Goal: Information Seeking & Learning: Learn about a topic

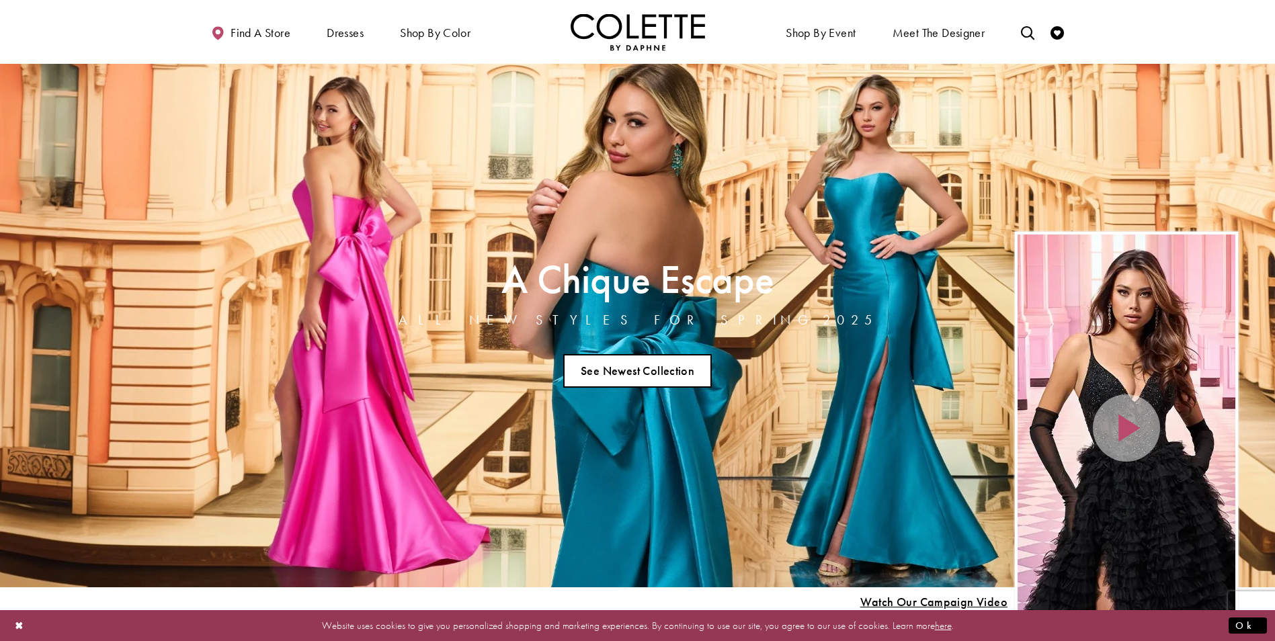
click at [657, 373] on link "See Newest Collection" at bounding box center [637, 371] width 149 height 34
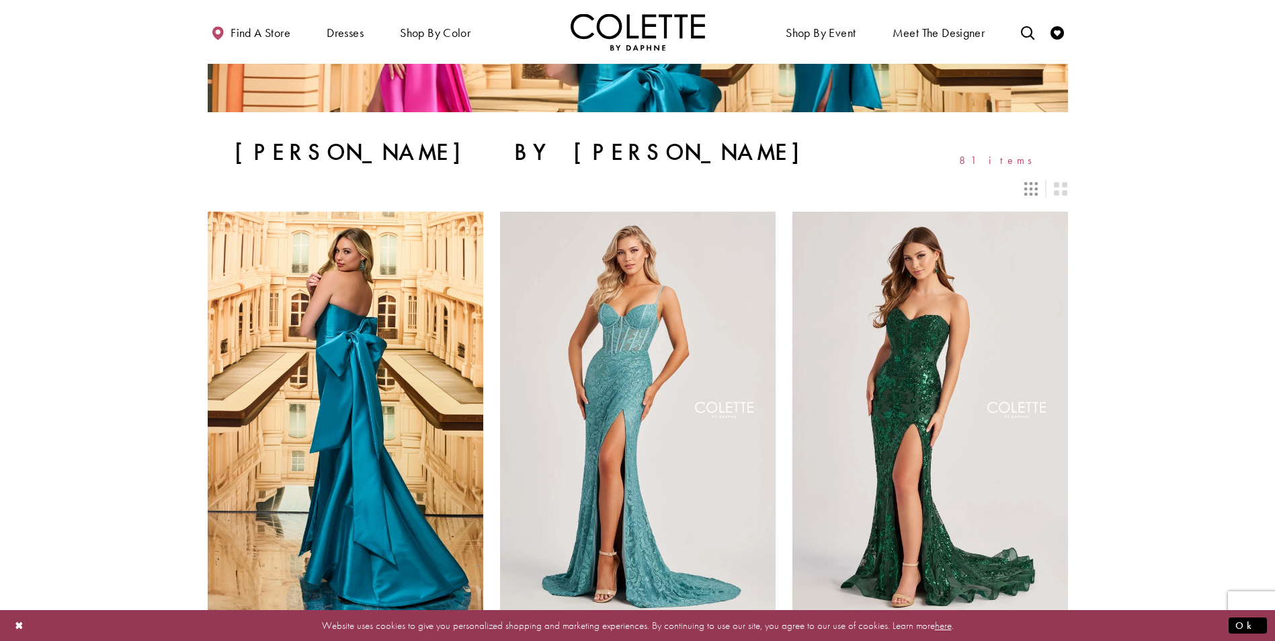
scroll to position [336, 0]
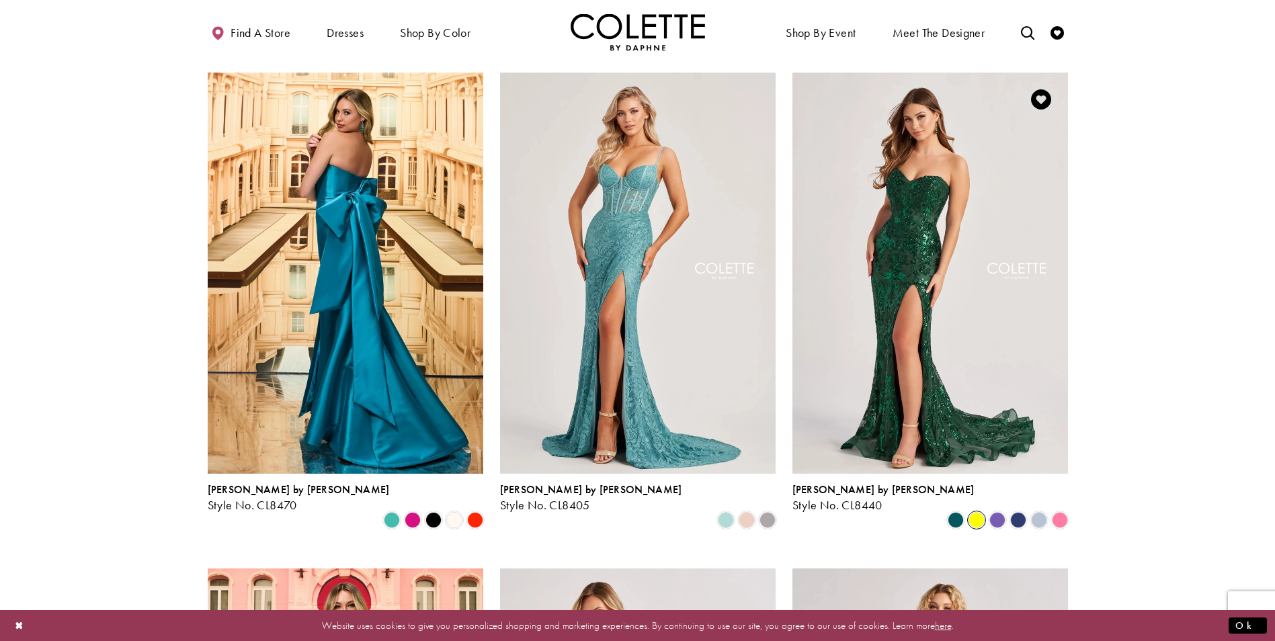
click at [979, 512] on span "Product List" at bounding box center [977, 520] width 16 height 16
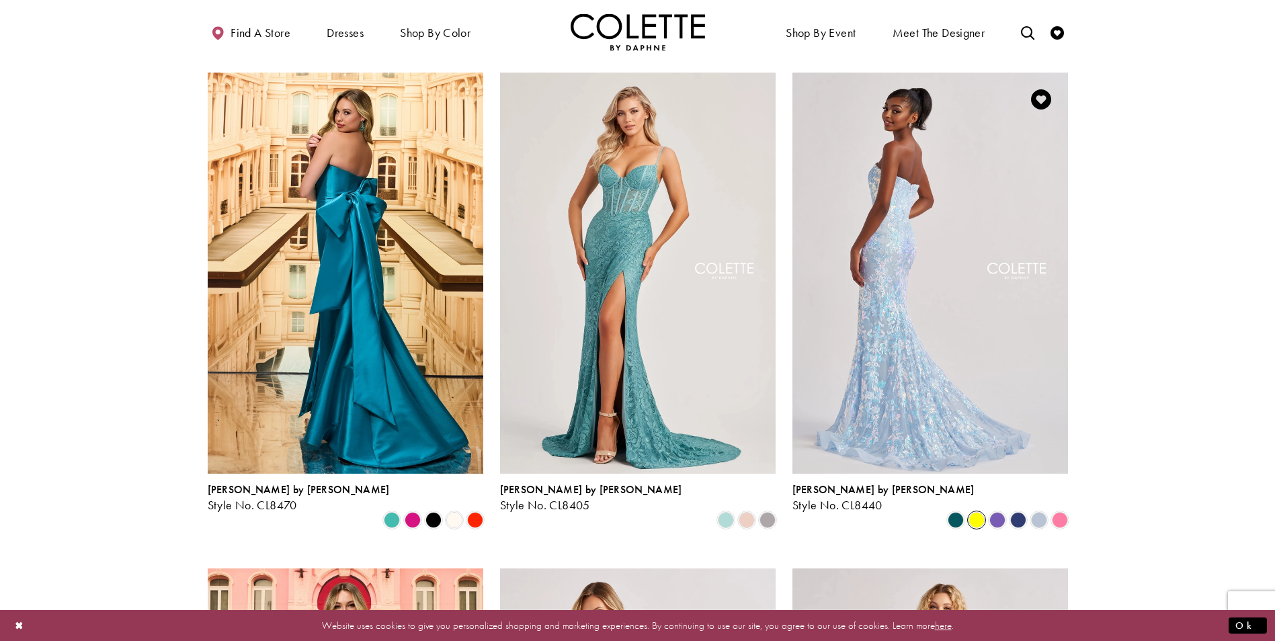
click at [924, 339] on img "Visit Colette by Daphne Style No. CL8440 Page" at bounding box center [930, 273] width 276 height 401
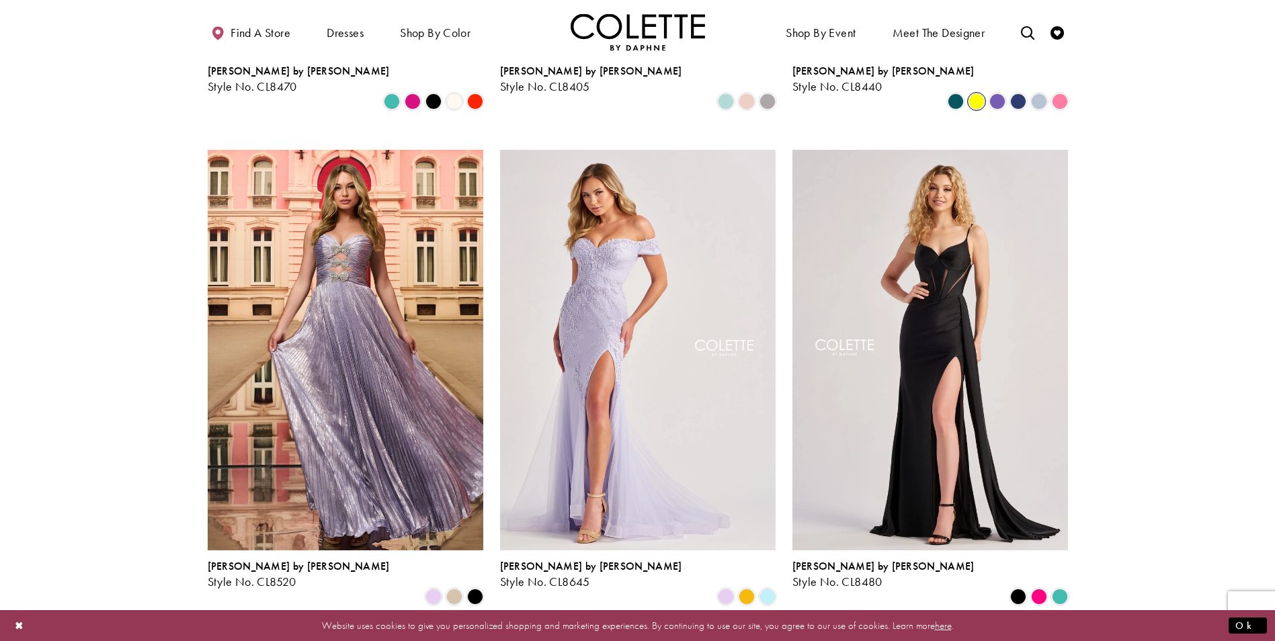
scroll to position [941, 0]
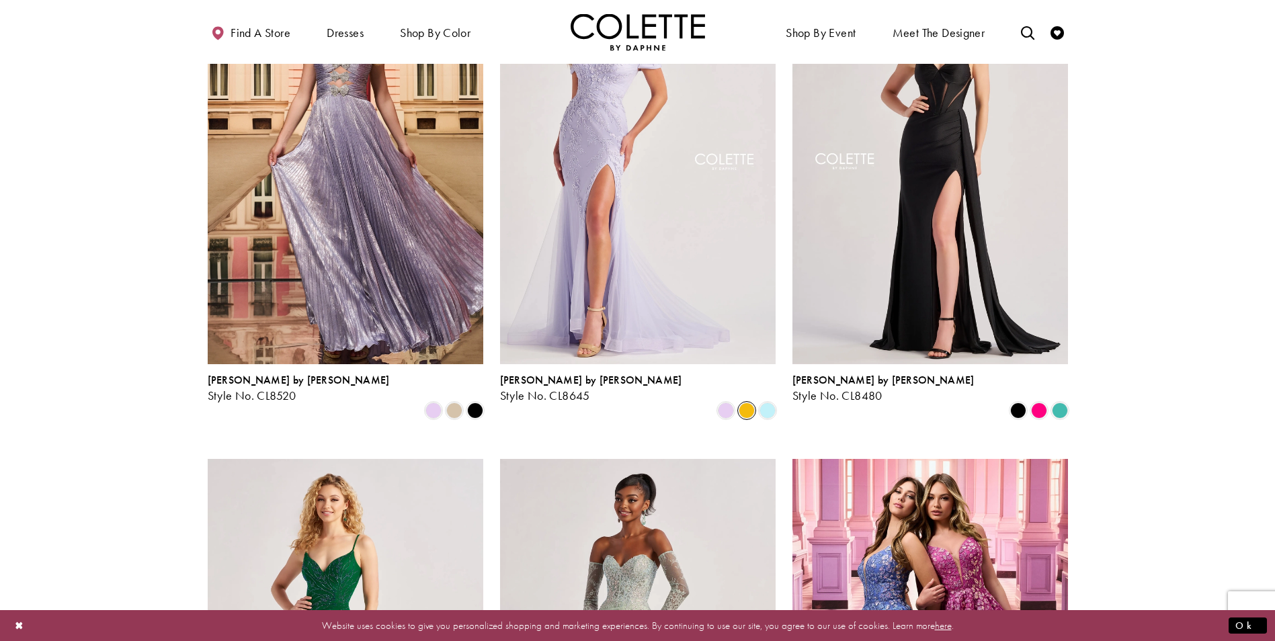
click at [751, 403] on span "Product List" at bounding box center [747, 411] width 16 height 16
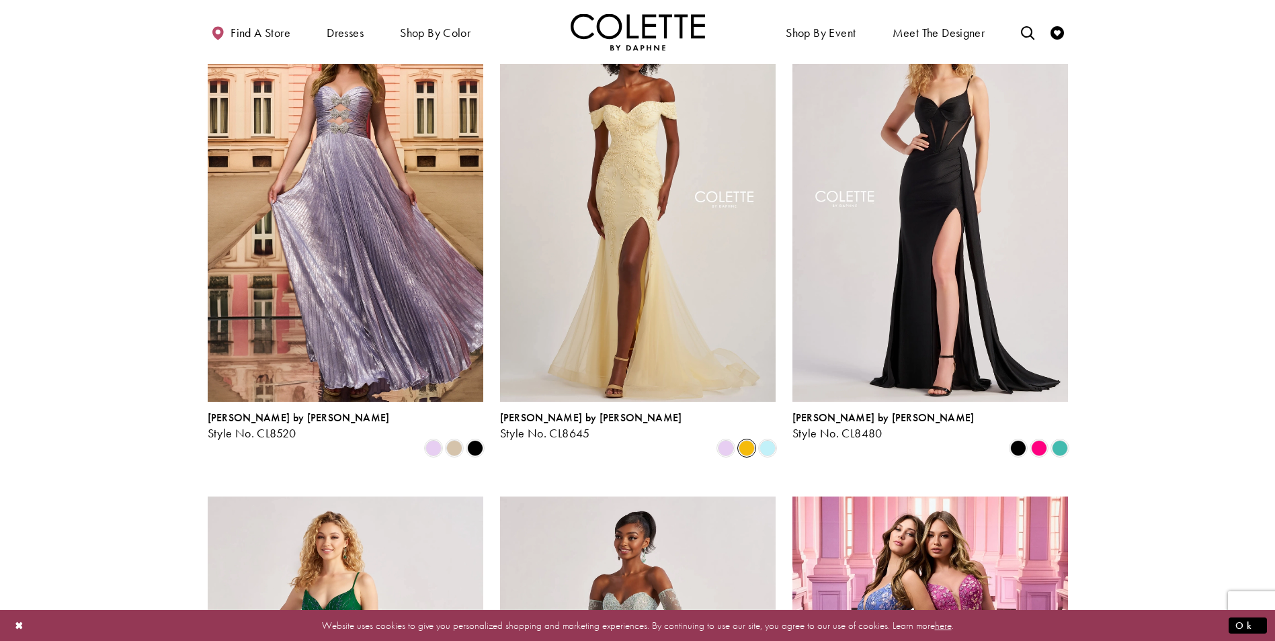
scroll to position [874, 0]
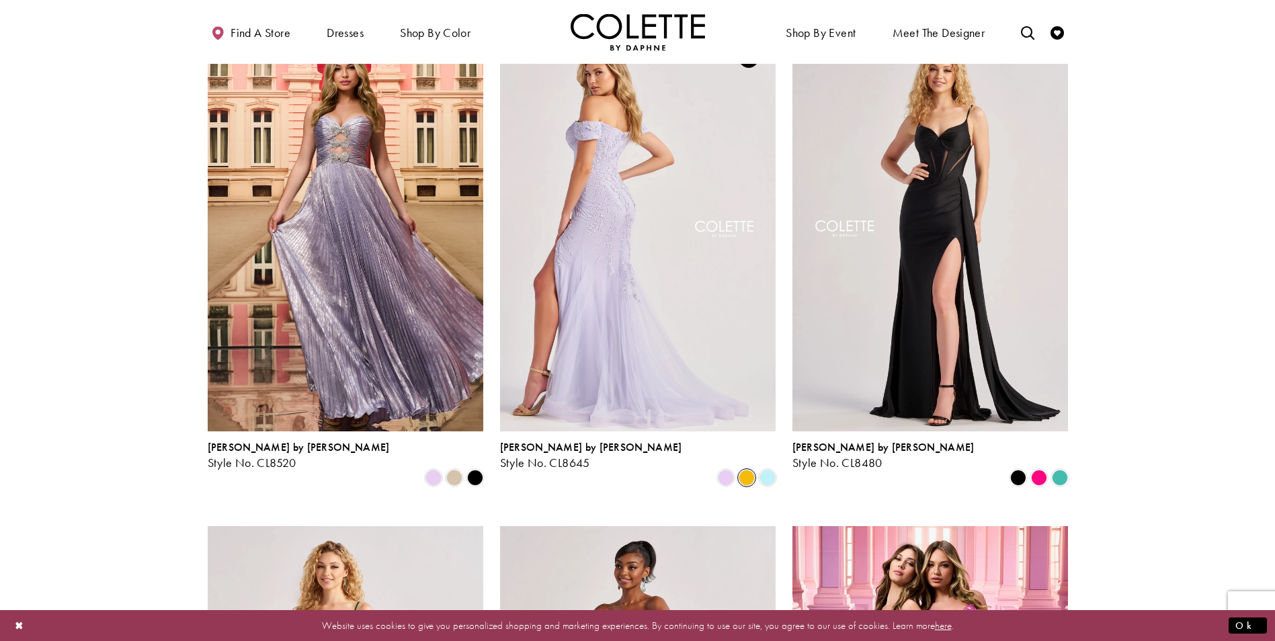
click at [639, 246] on img "Visit Colette by Daphne Style No. CL8645 Page" at bounding box center [638, 231] width 276 height 401
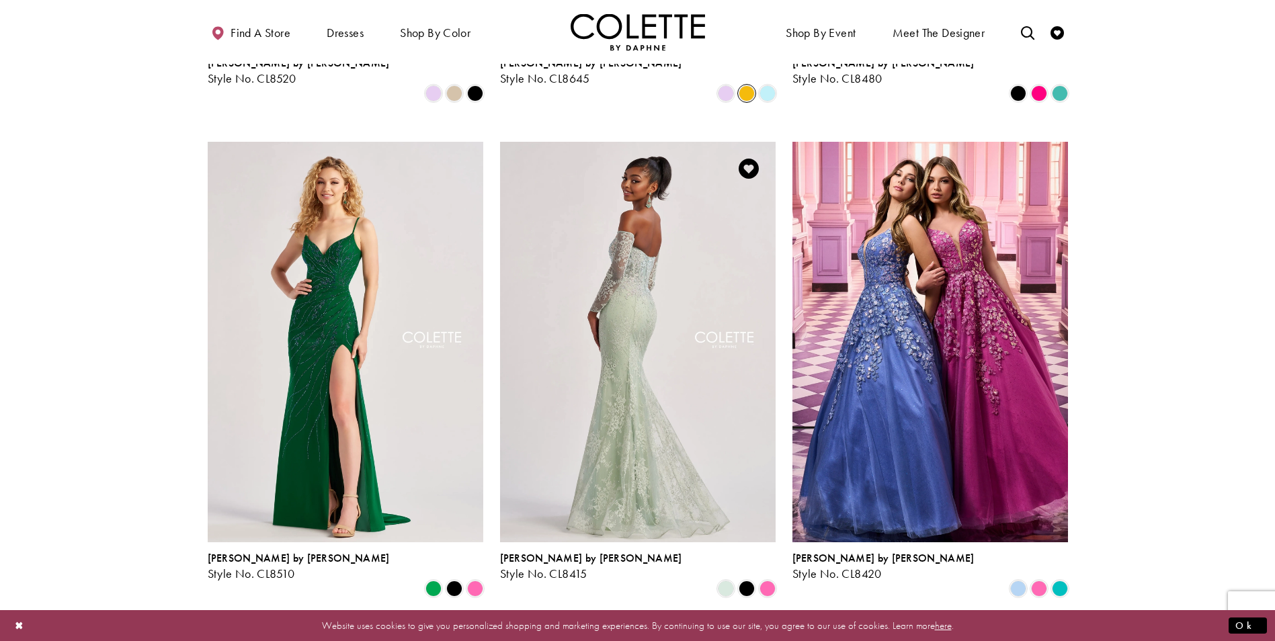
scroll to position [1344, 0]
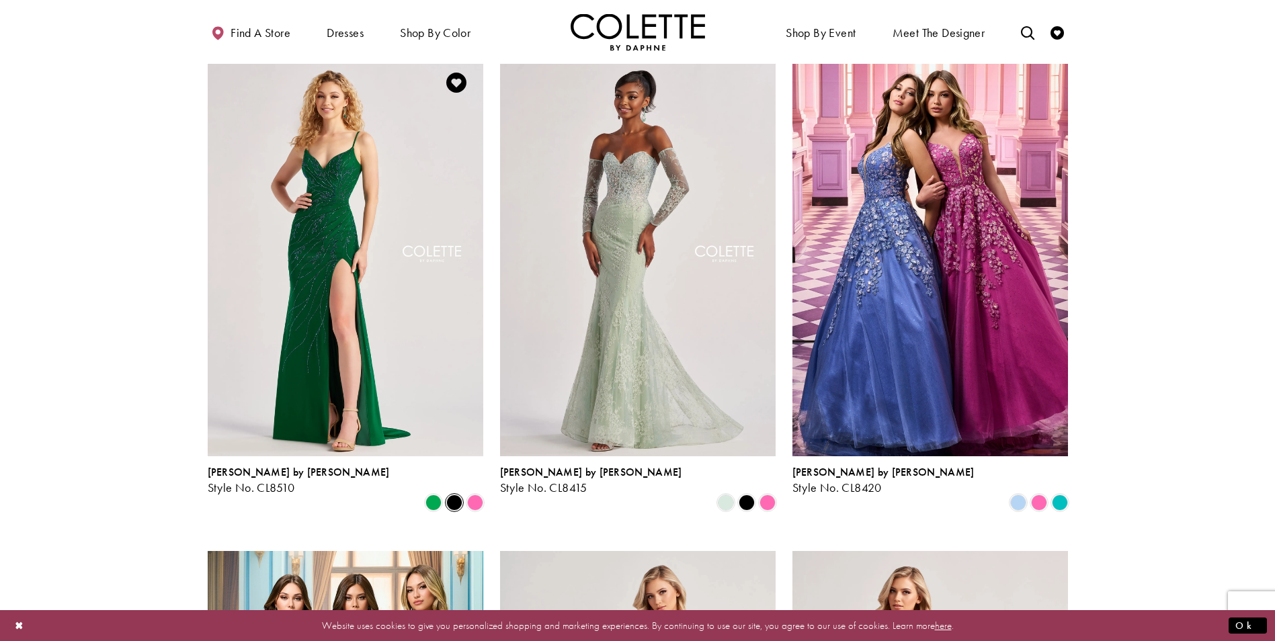
click at [453, 495] on span "Product List" at bounding box center [454, 503] width 16 height 16
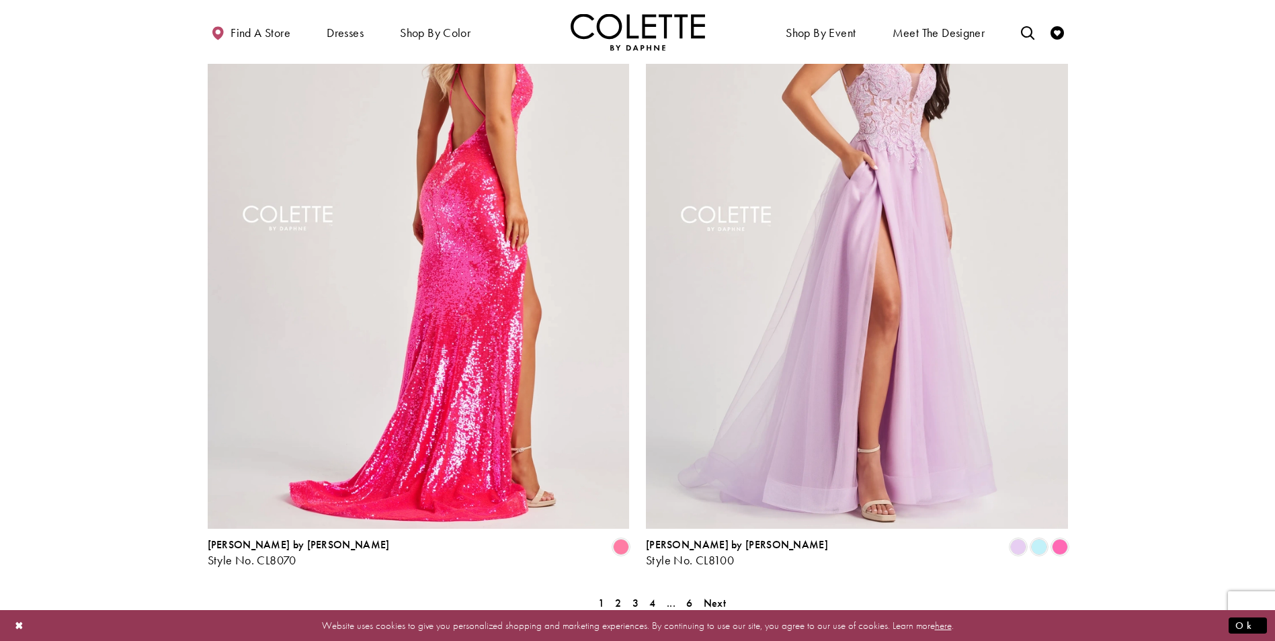
scroll to position [2487, 0]
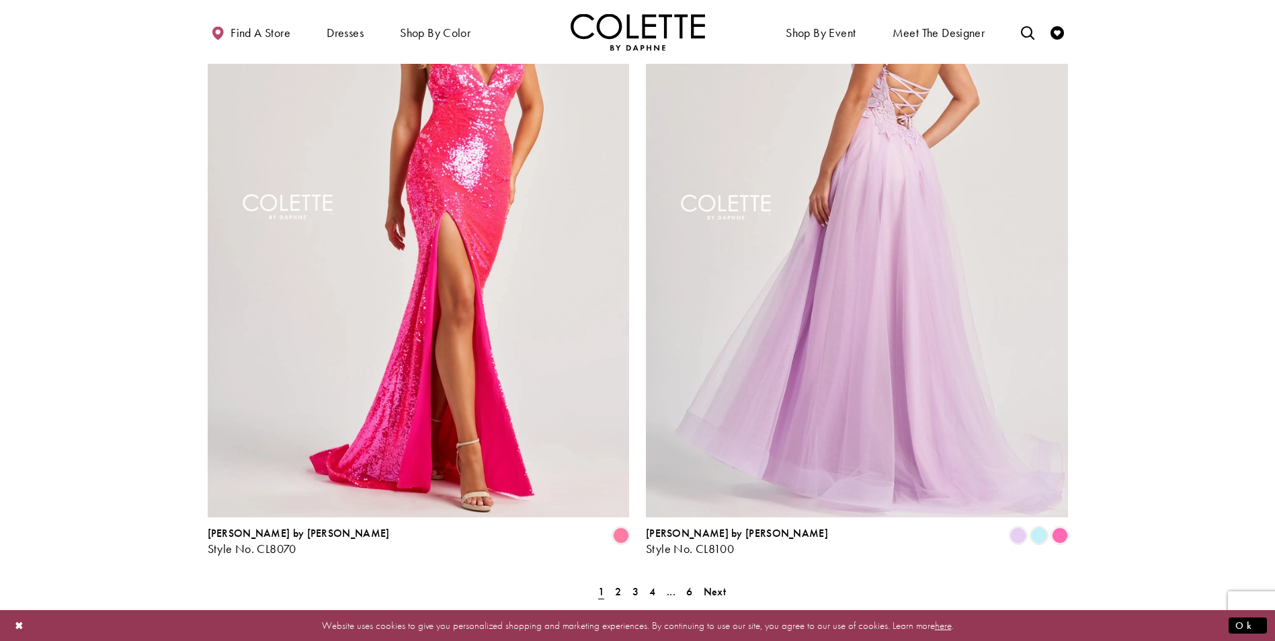
click at [944, 374] on img "Visit Colette by Daphne Style No. CL8100 Page" at bounding box center [857, 212] width 422 height 614
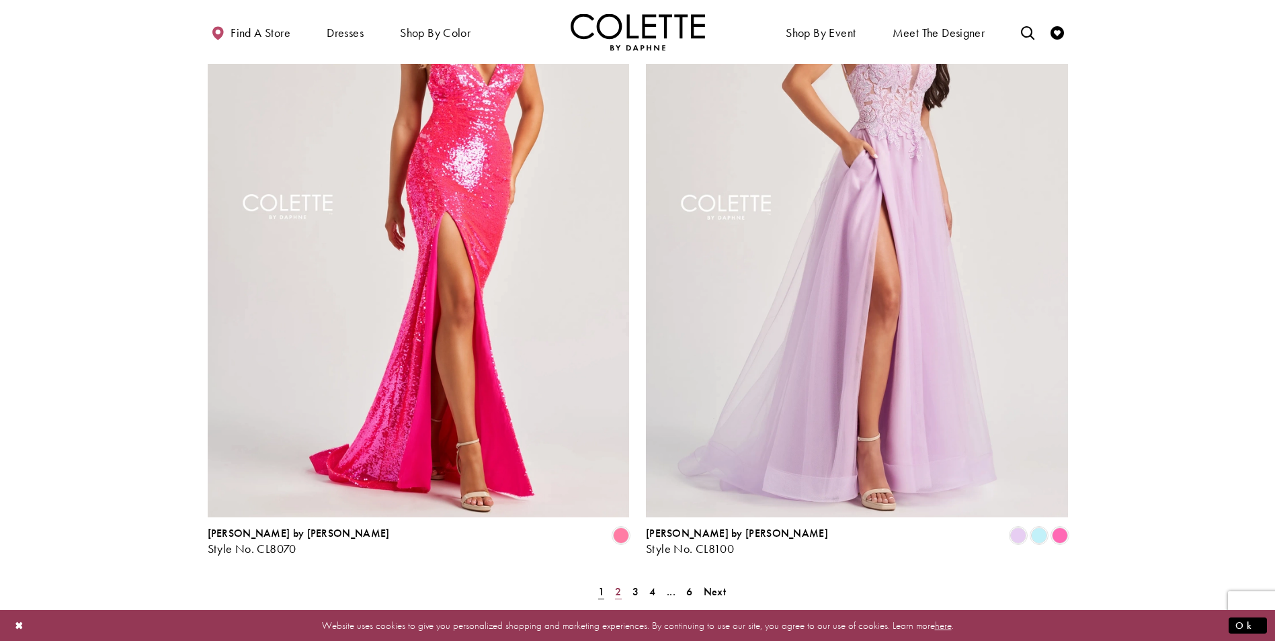
click at [617, 585] on span "2" at bounding box center [618, 592] width 6 height 14
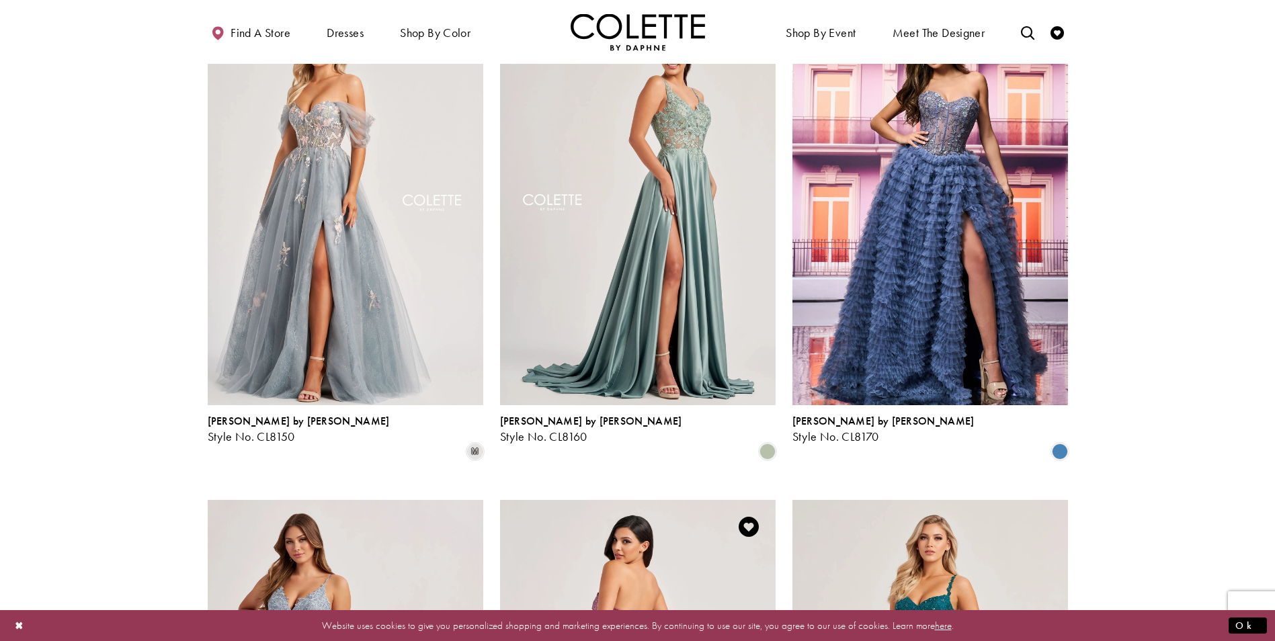
scroll to position [883, 0]
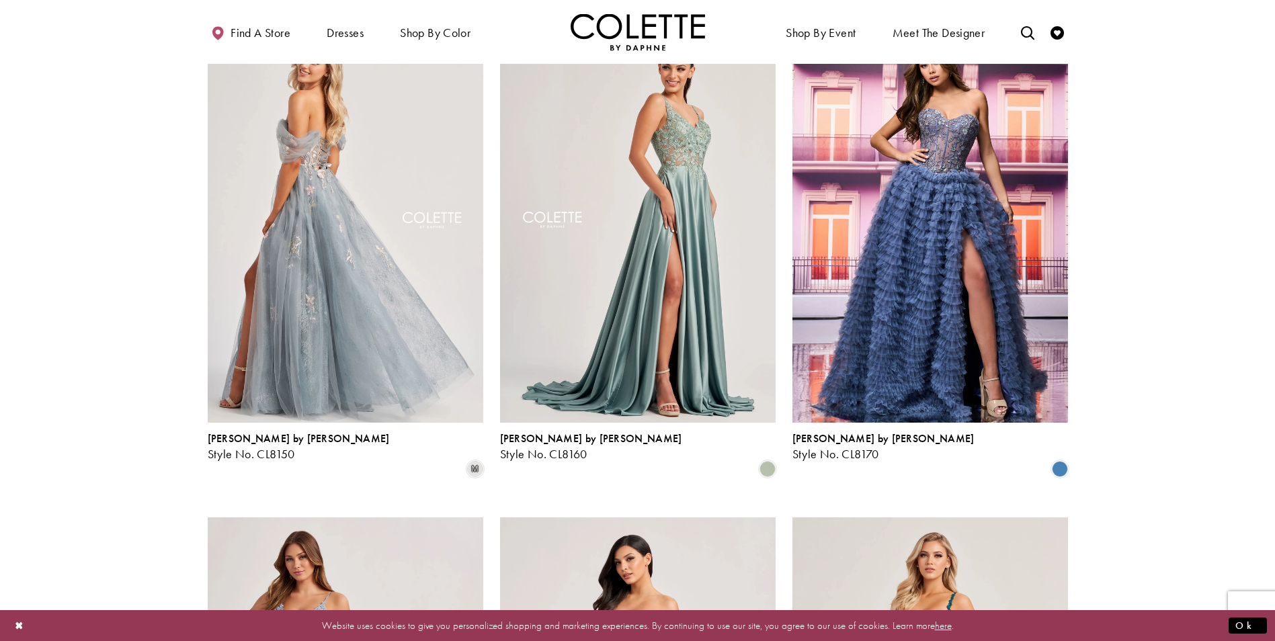
click at [307, 326] on img "Visit Colette by Daphne Style No. CL8150 Page" at bounding box center [346, 222] width 276 height 401
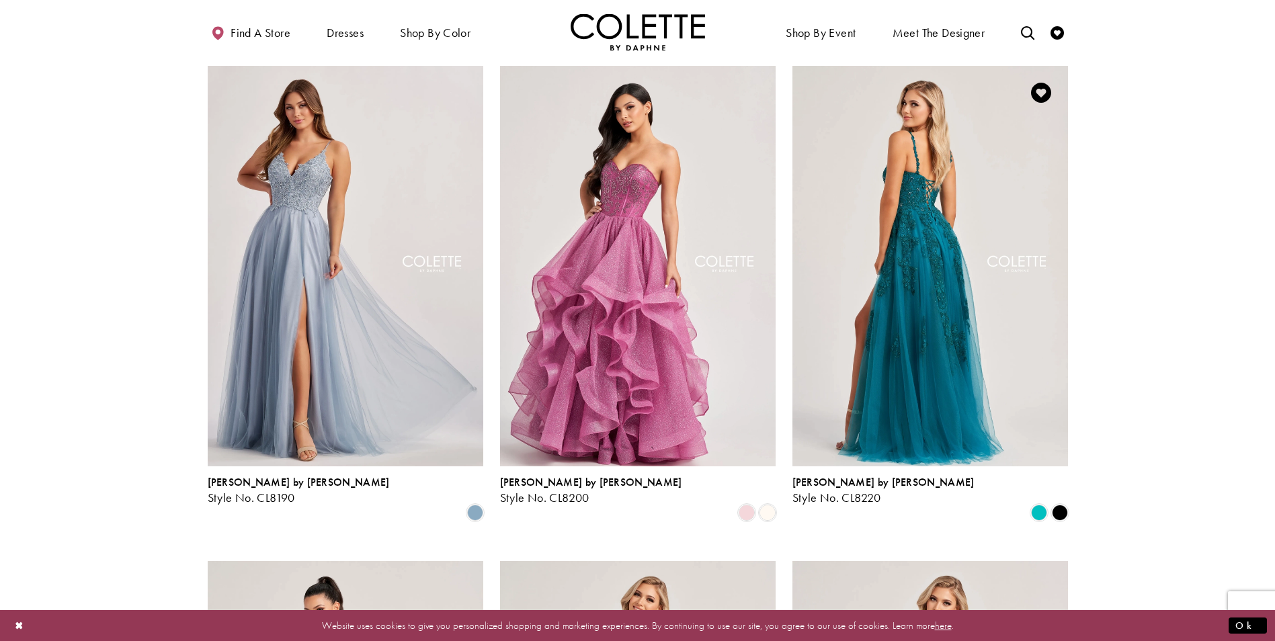
scroll to position [1353, 0]
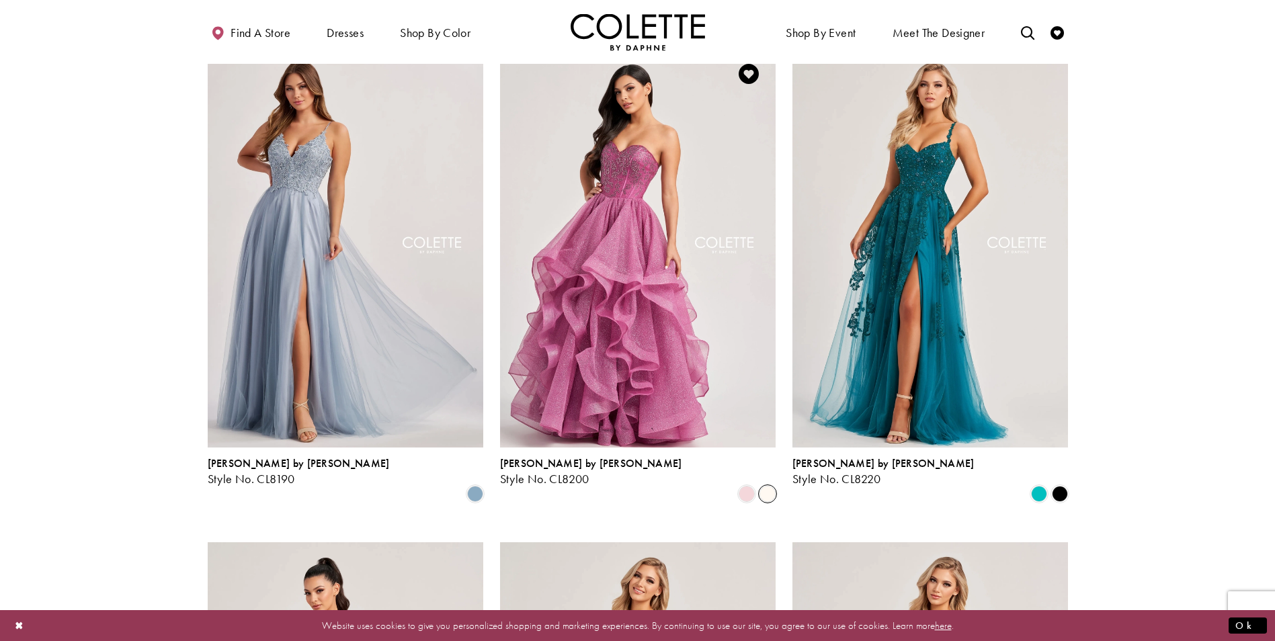
click at [763, 486] on span "Product List" at bounding box center [768, 494] width 16 height 16
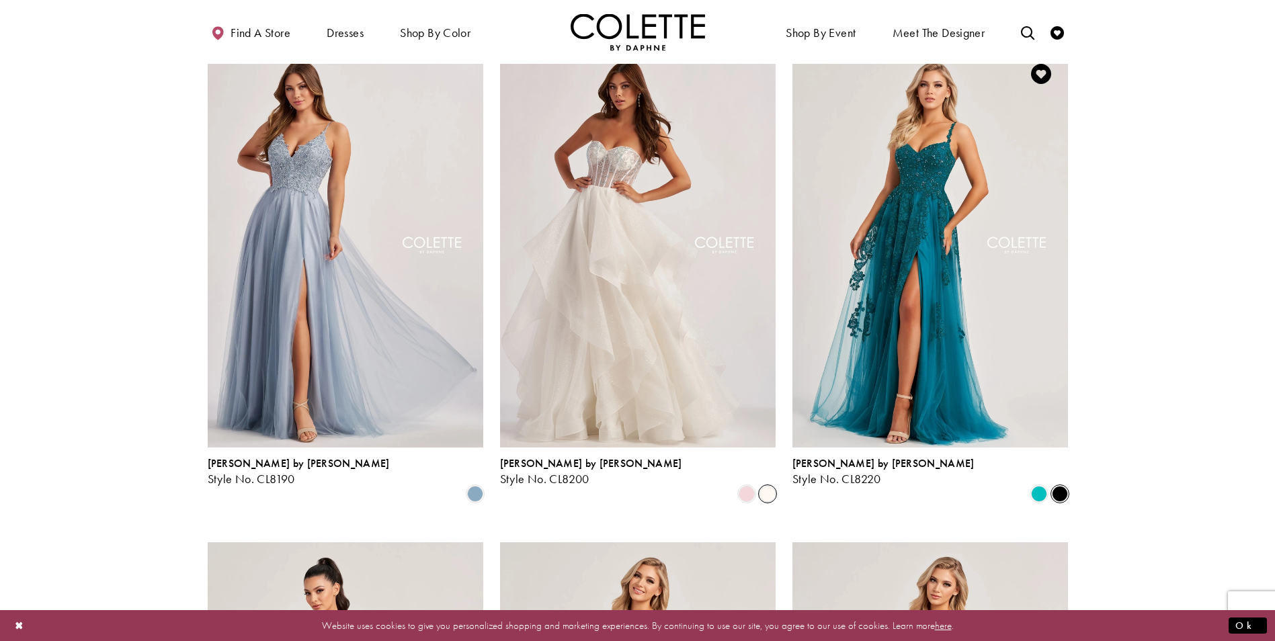
click at [1061, 486] on span "Product List" at bounding box center [1060, 494] width 16 height 16
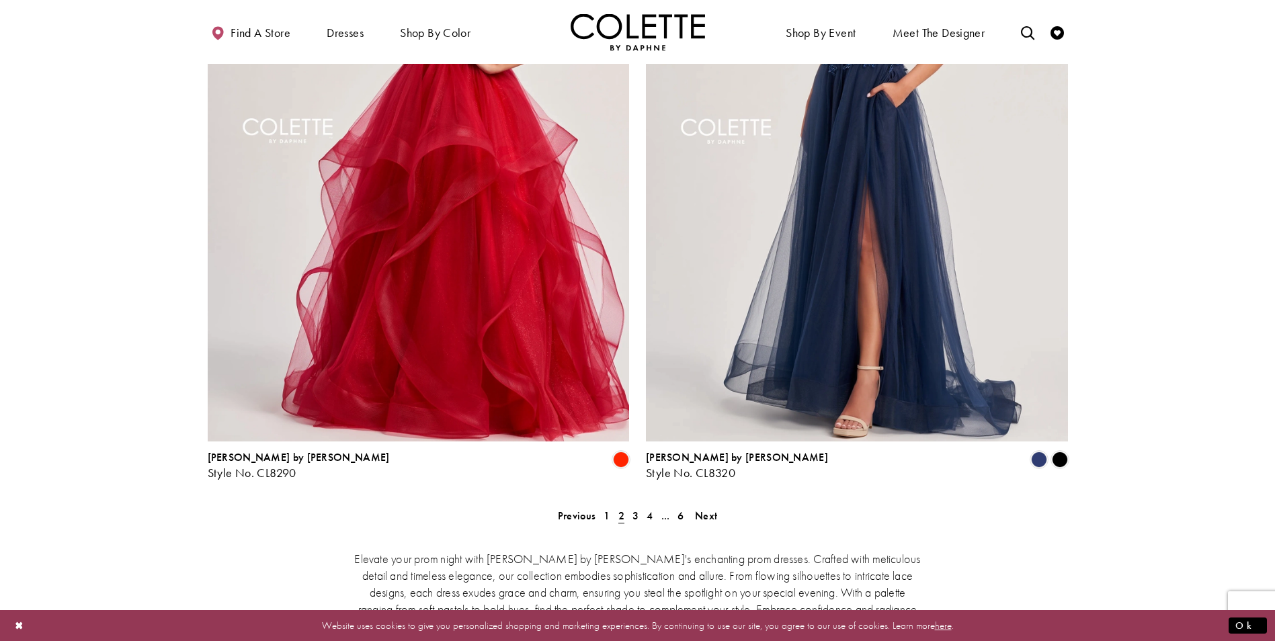
scroll to position [2832, 0]
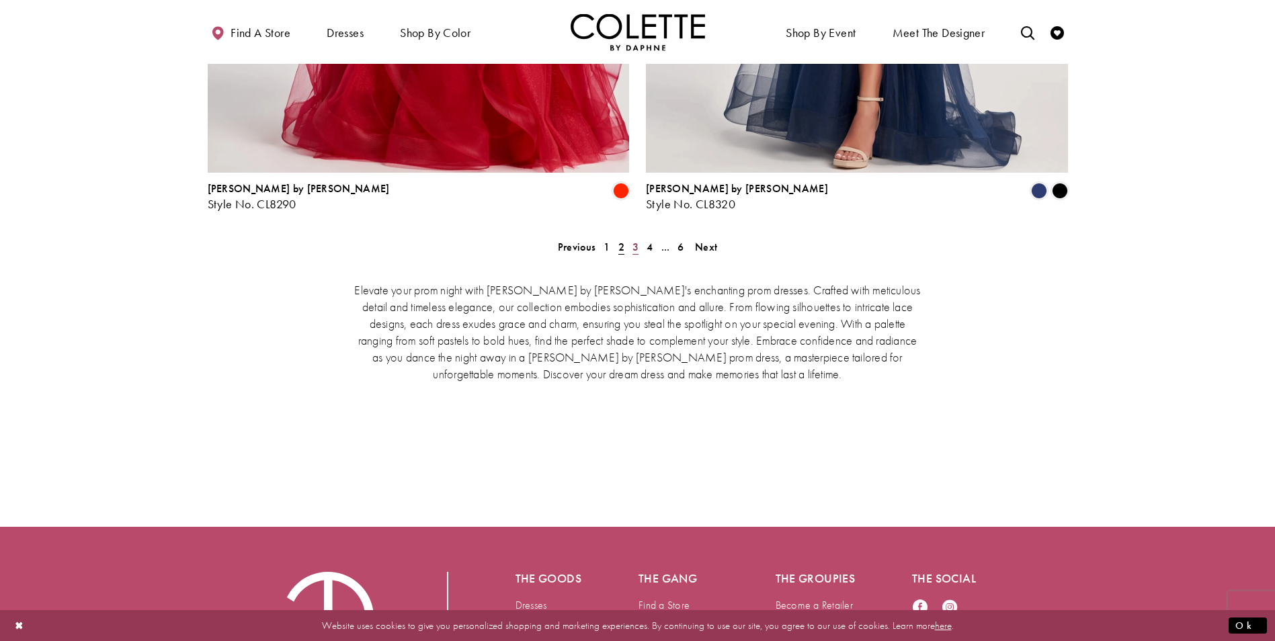
click at [633, 240] on span "3" at bounding box center [636, 247] width 6 height 14
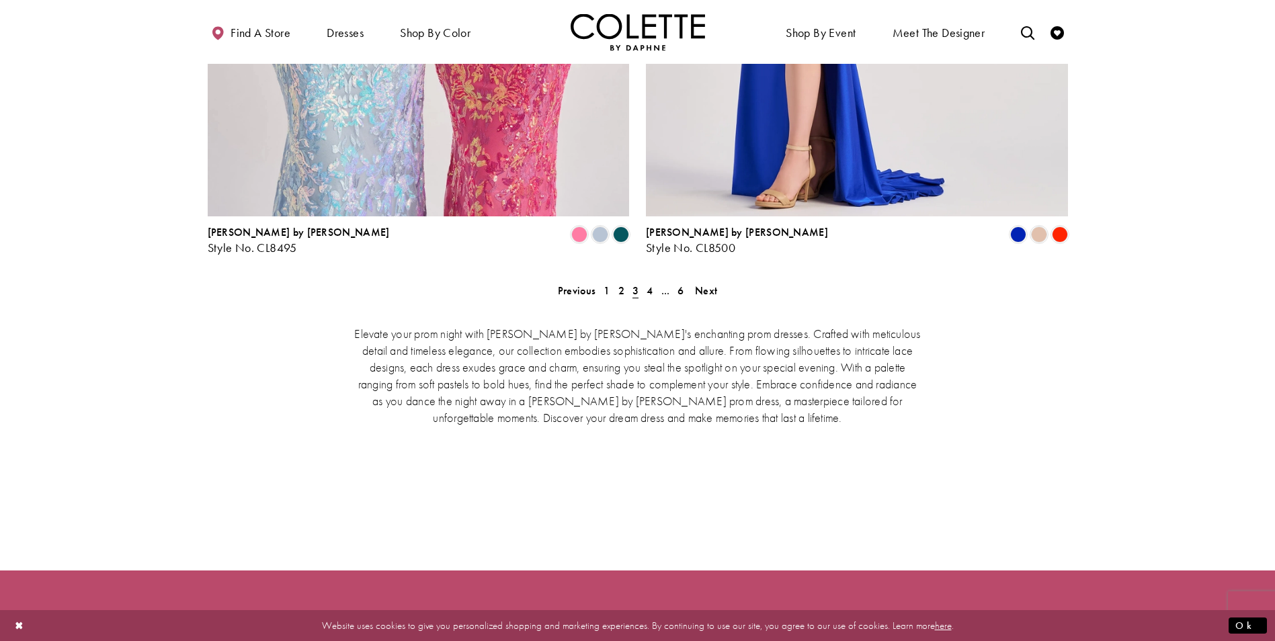
scroll to position [2899, 0]
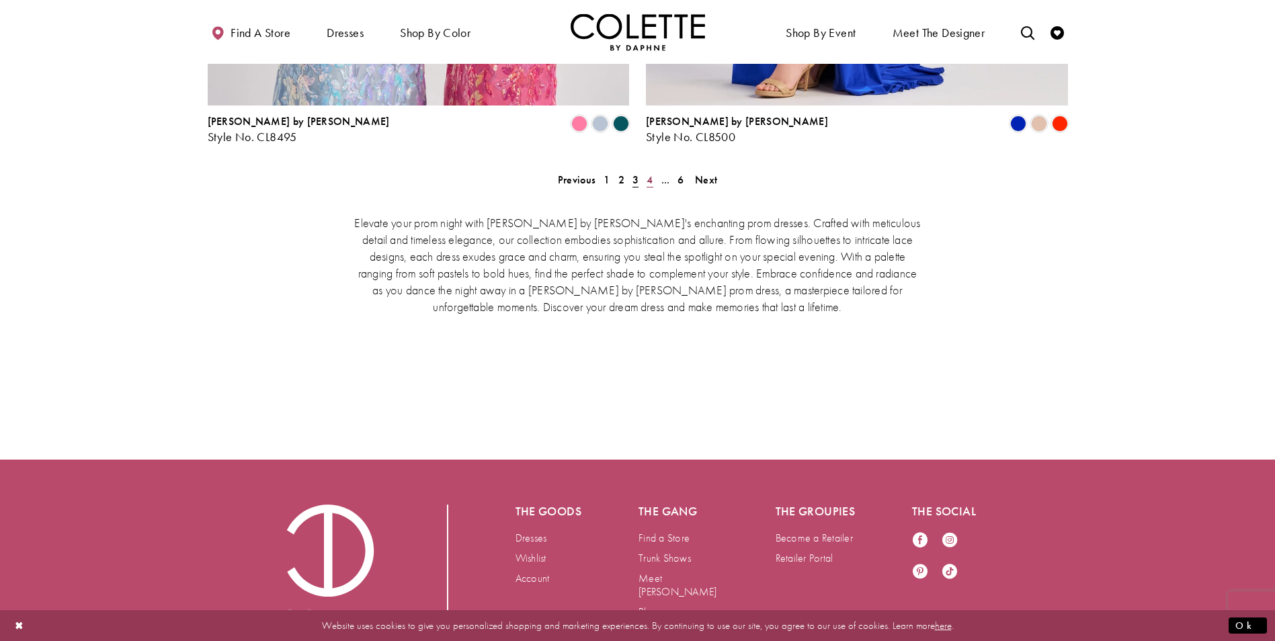
click at [649, 173] on span "4" at bounding box center [650, 180] width 6 height 14
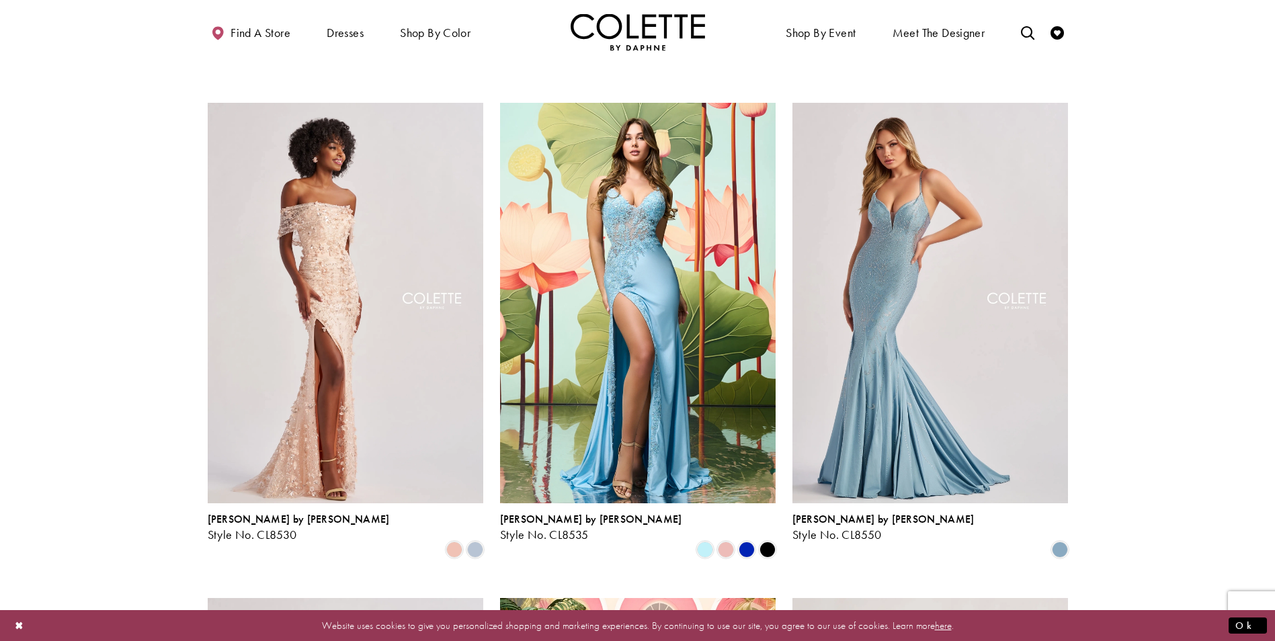
scroll to position [815, 0]
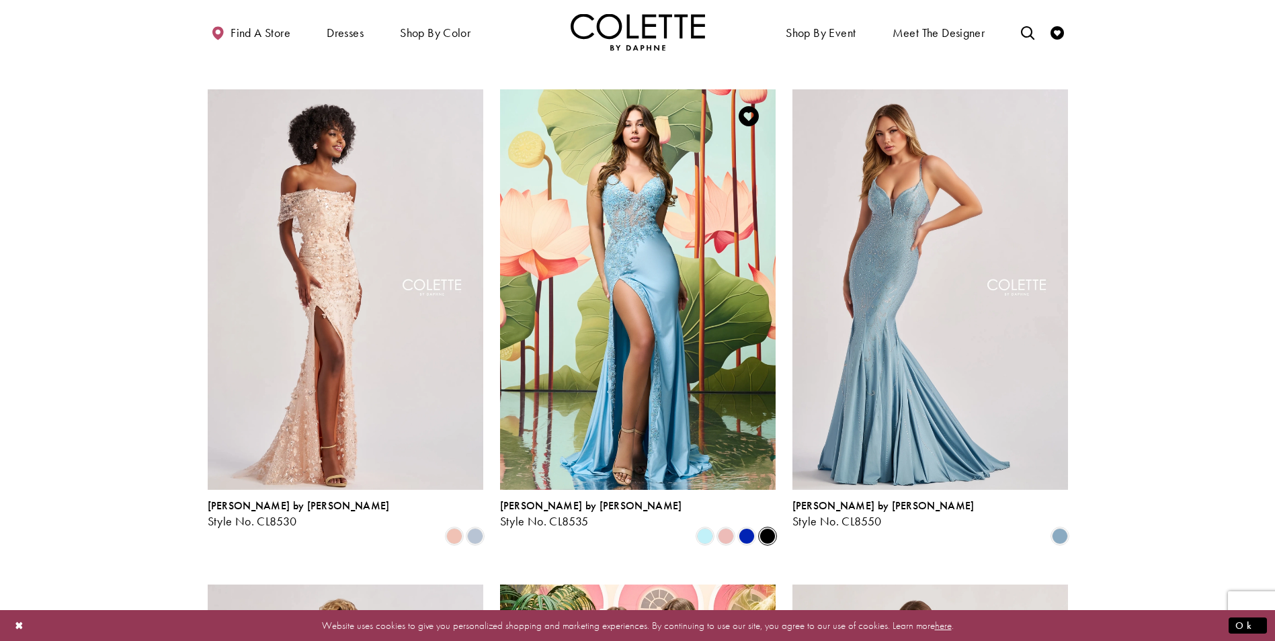
click at [768, 528] on span "Product List" at bounding box center [768, 536] width 16 height 16
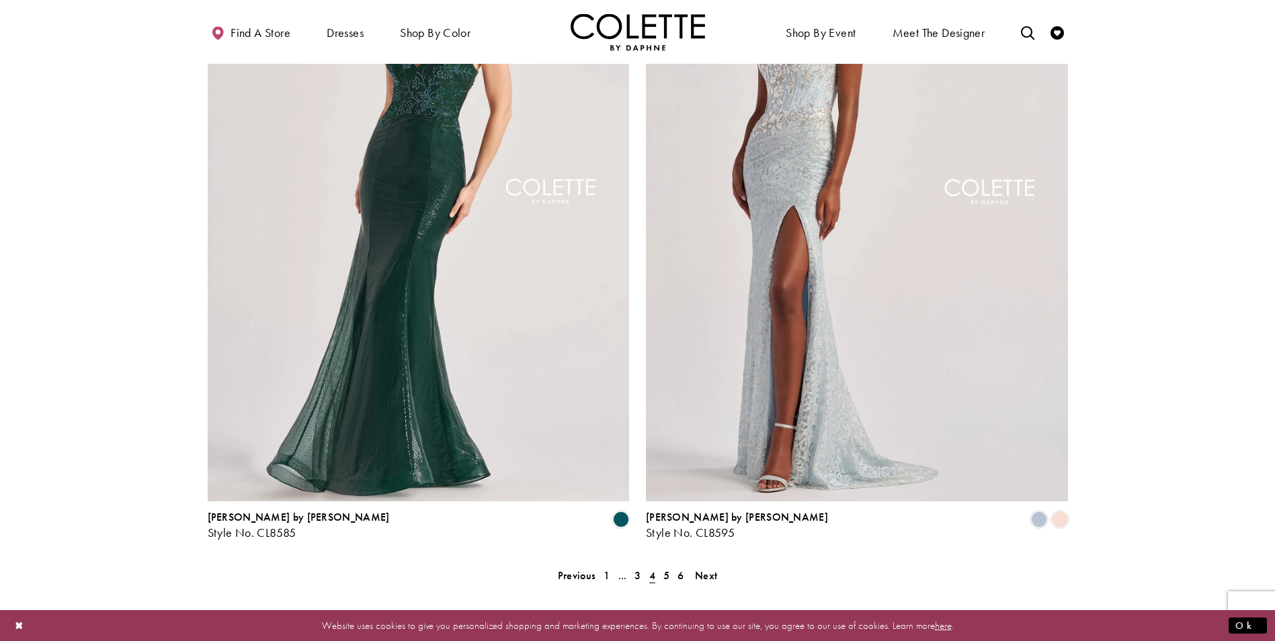
scroll to position [2697, 0]
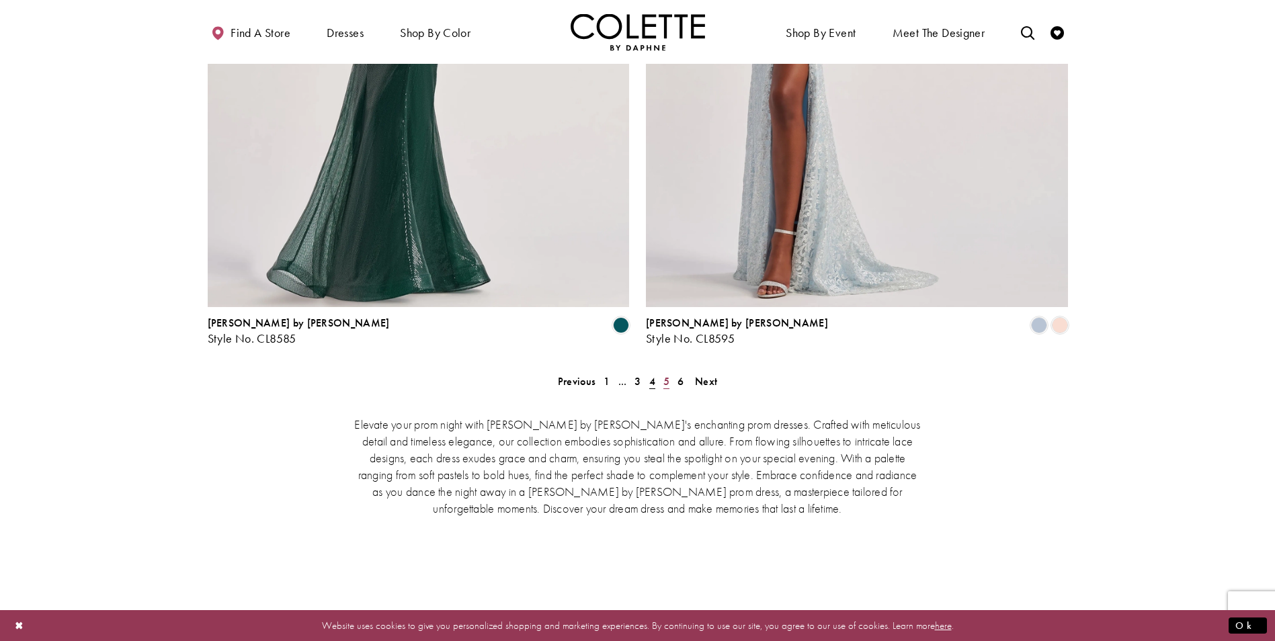
click at [668, 374] on span "5" at bounding box center [666, 381] width 6 height 14
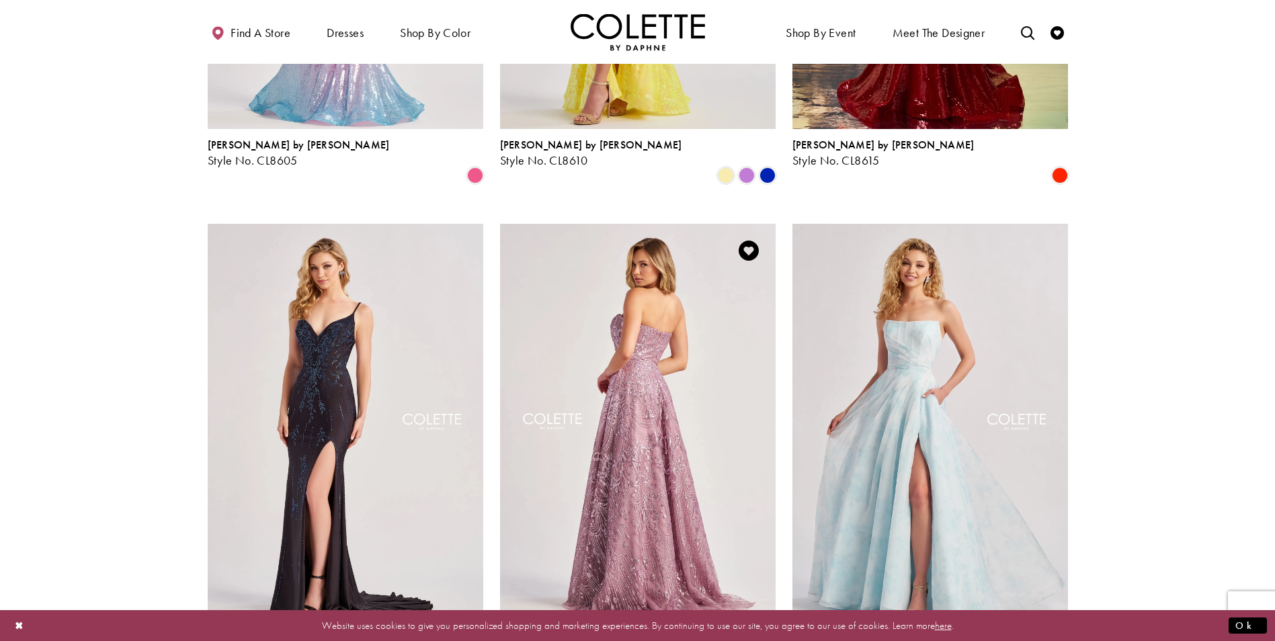
scroll to position [748, 0]
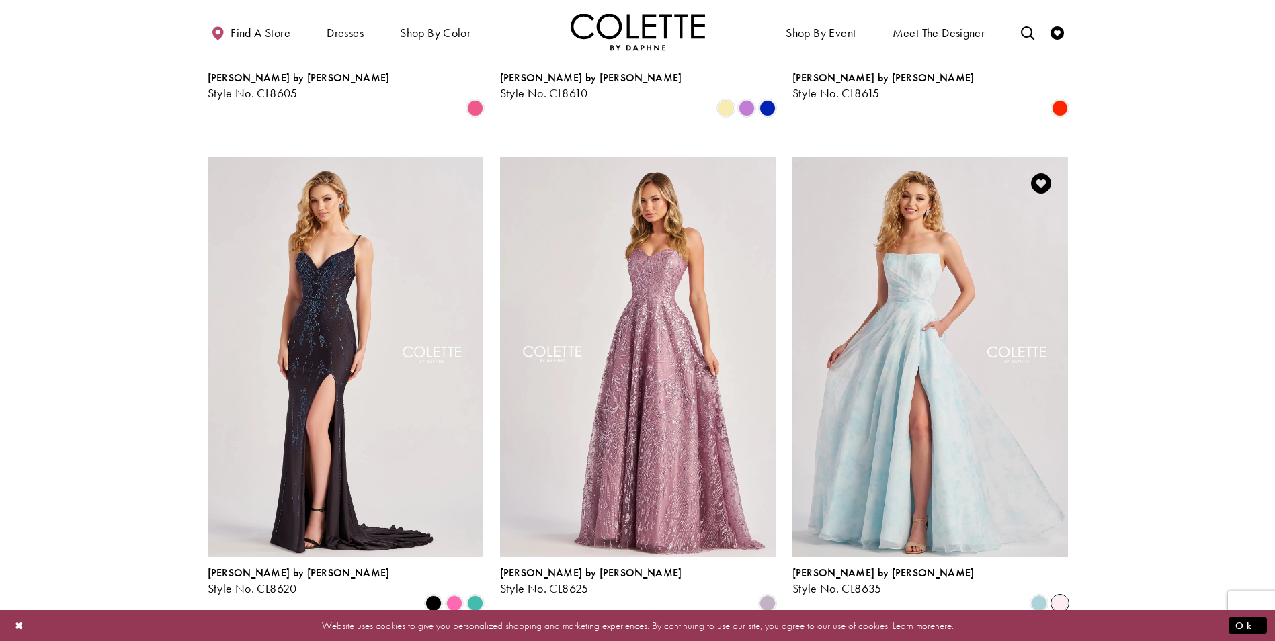
click at [1065, 596] on span "Product List" at bounding box center [1060, 604] width 16 height 16
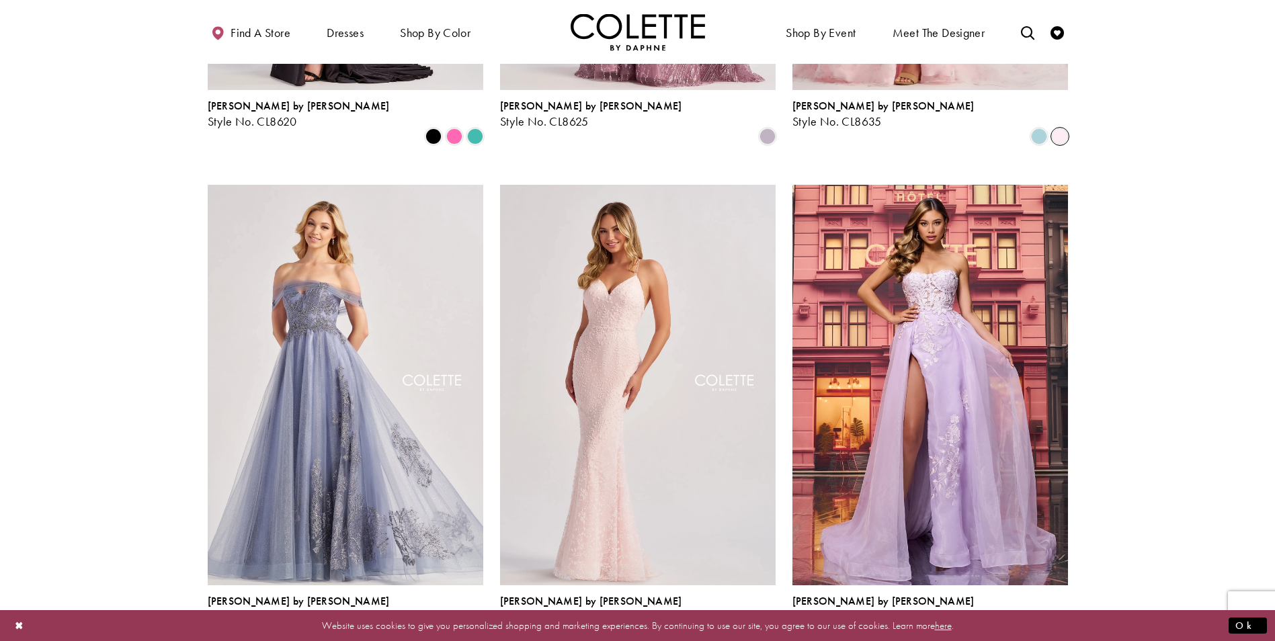
scroll to position [1219, 0]
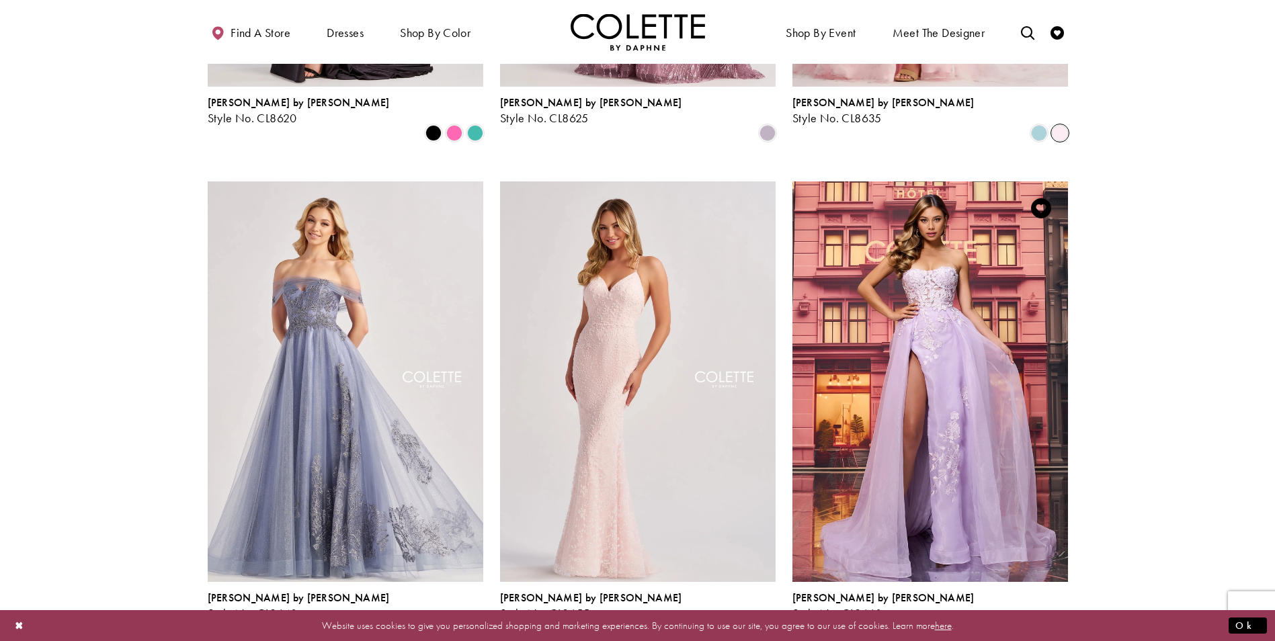
click at [1063, 620] on span "Product List" at bounding box center [1060, 628] width 16 height 16
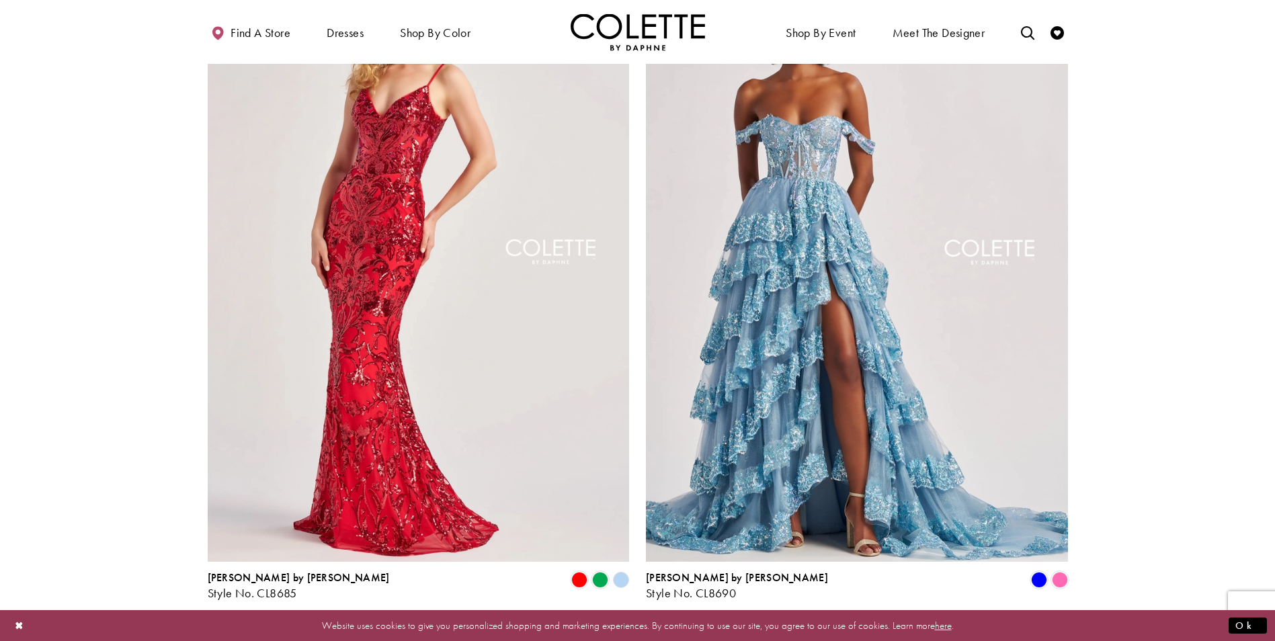
scroll to position [2496, 0]
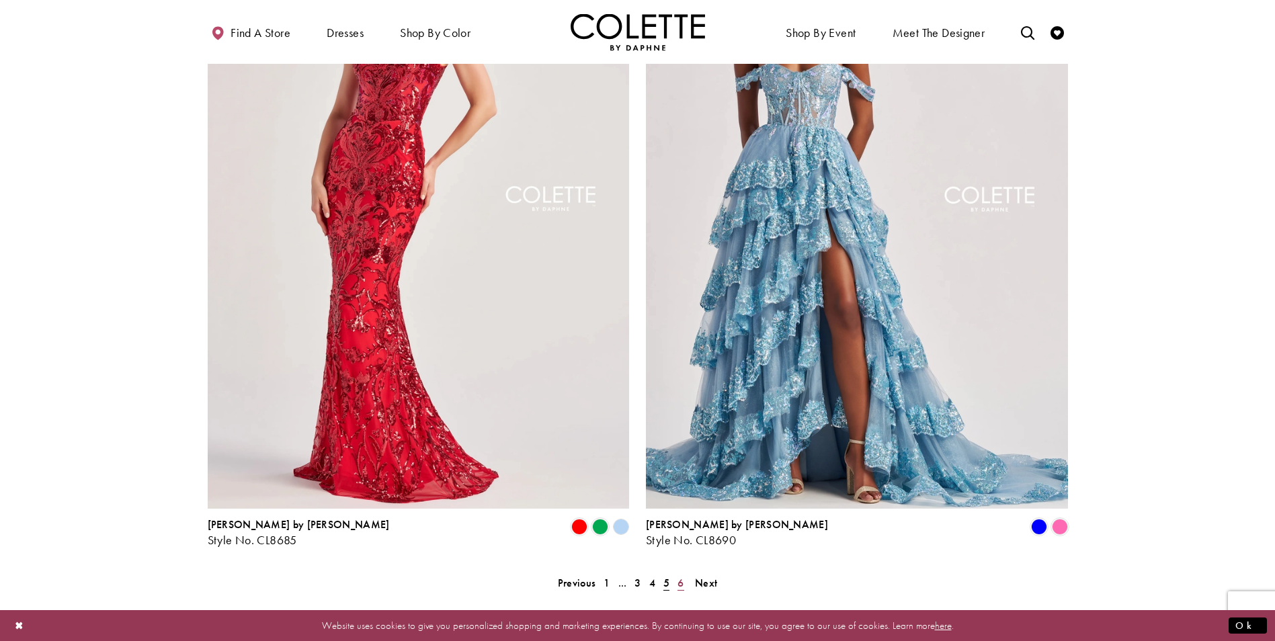
click at [682, 576] on span "6" at bounding box center [681, 583] width 6 height 14
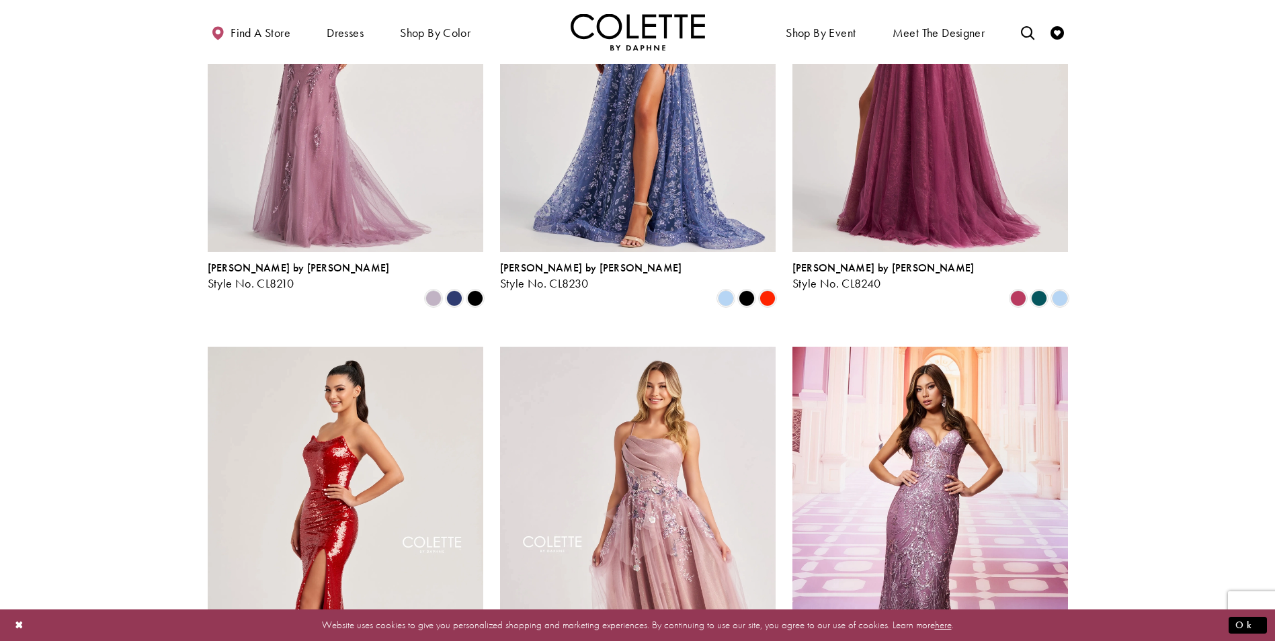
scroll to position [1151, 0]
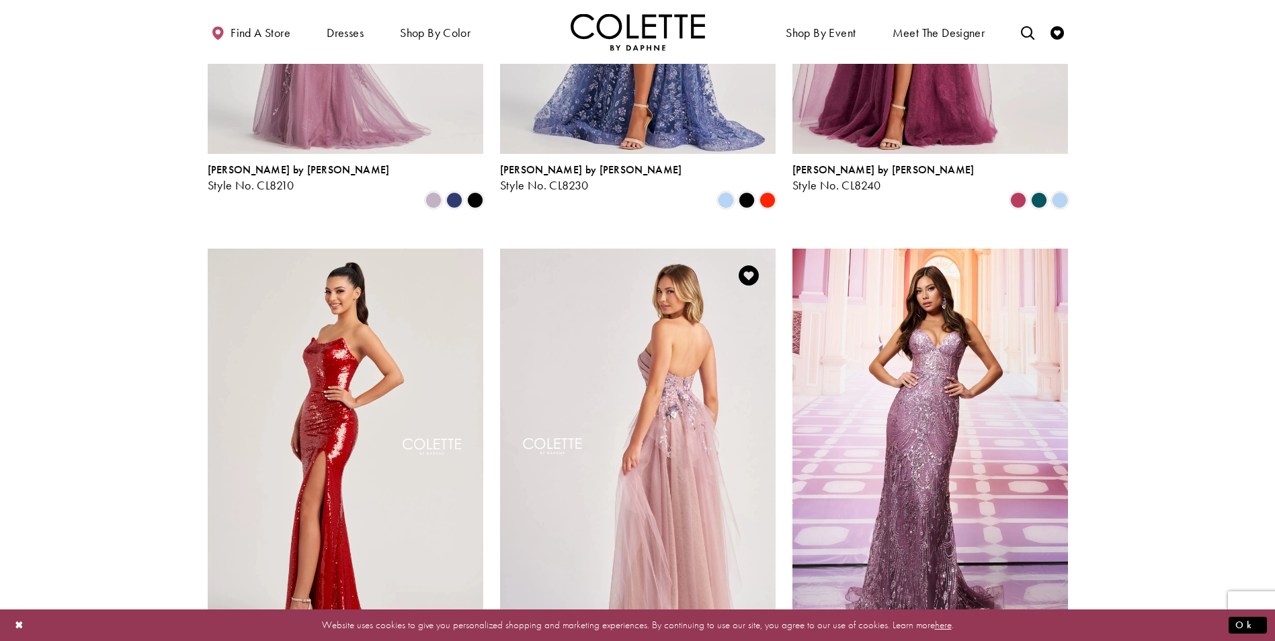
click at [692, 503] on img "Visit Colette by Daphne Style No. CL8400 Page" at bounding box center [638, 449] width 276 height 401
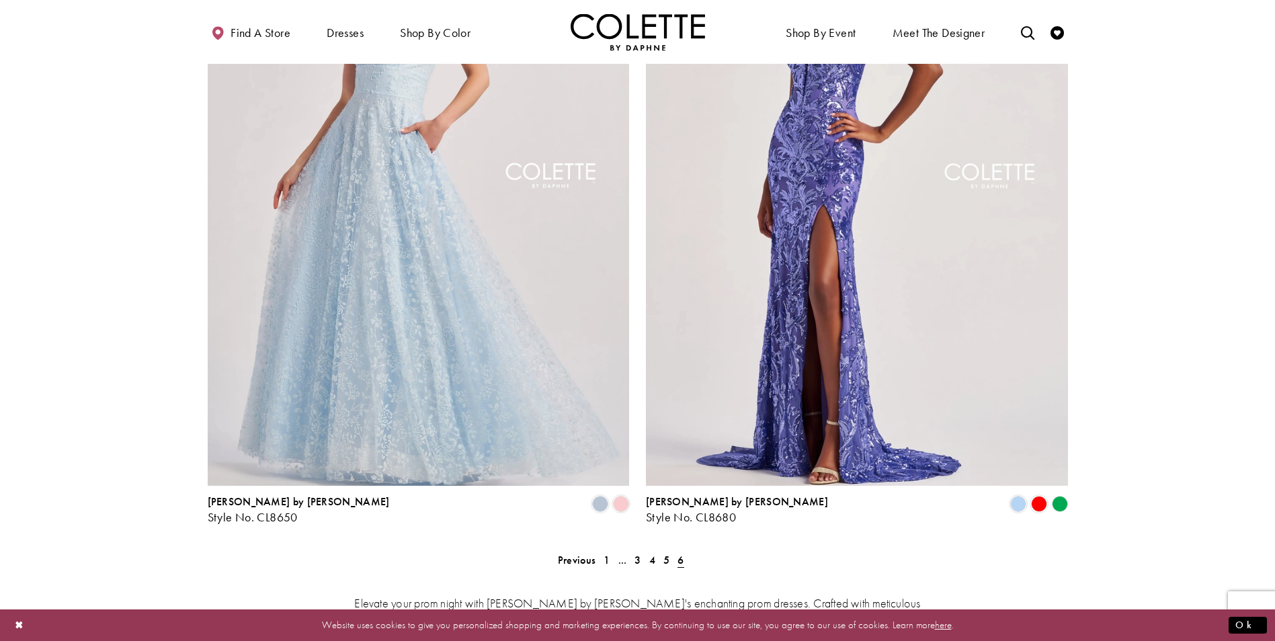
scroll to position [1891, 0]
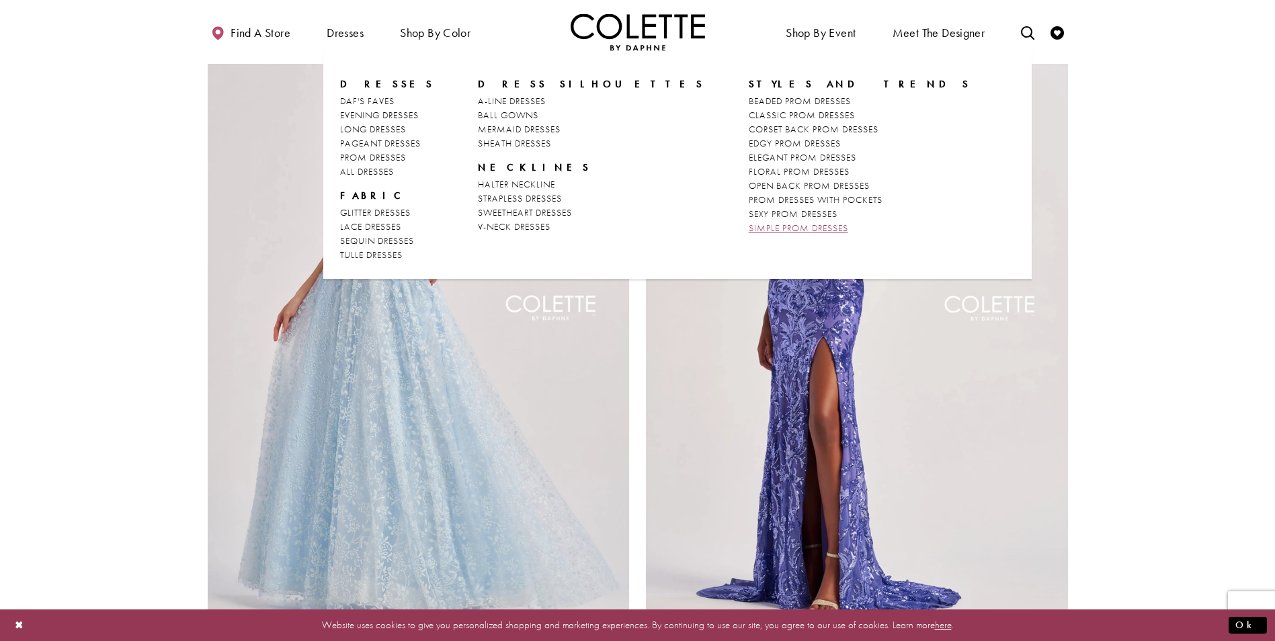
click at [749, 235] on link "SIMPLE PROM DRESSES" at bounding box center [860, 228] width 222 height 14
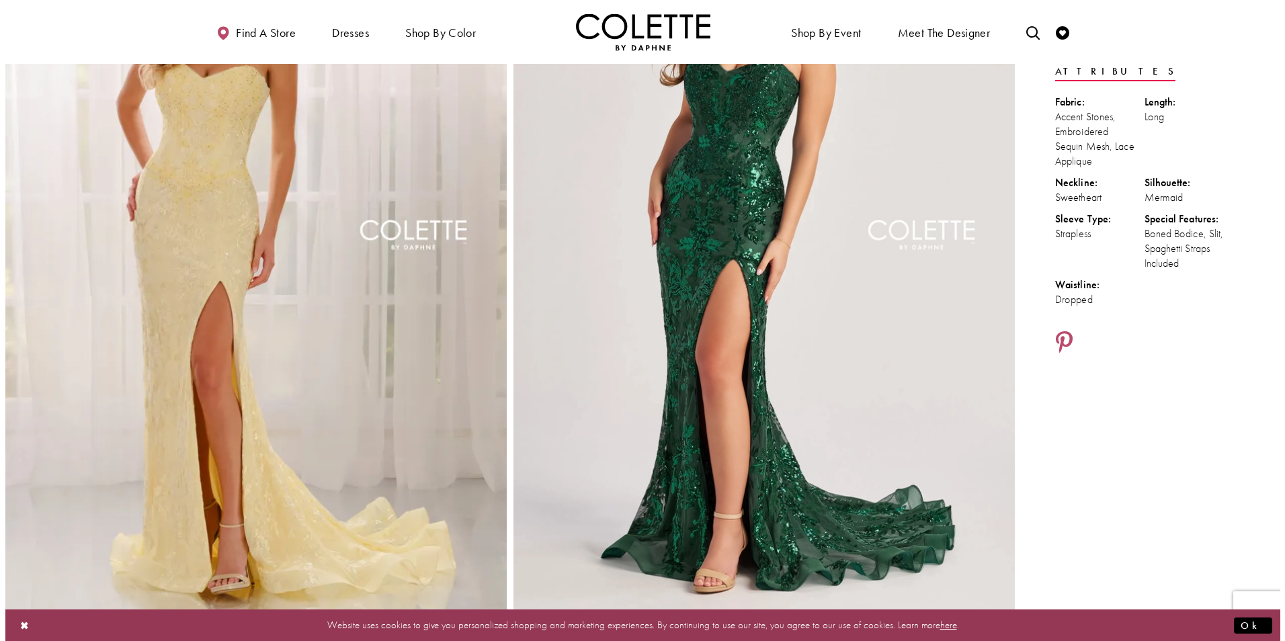
scroll to position [202, 0]
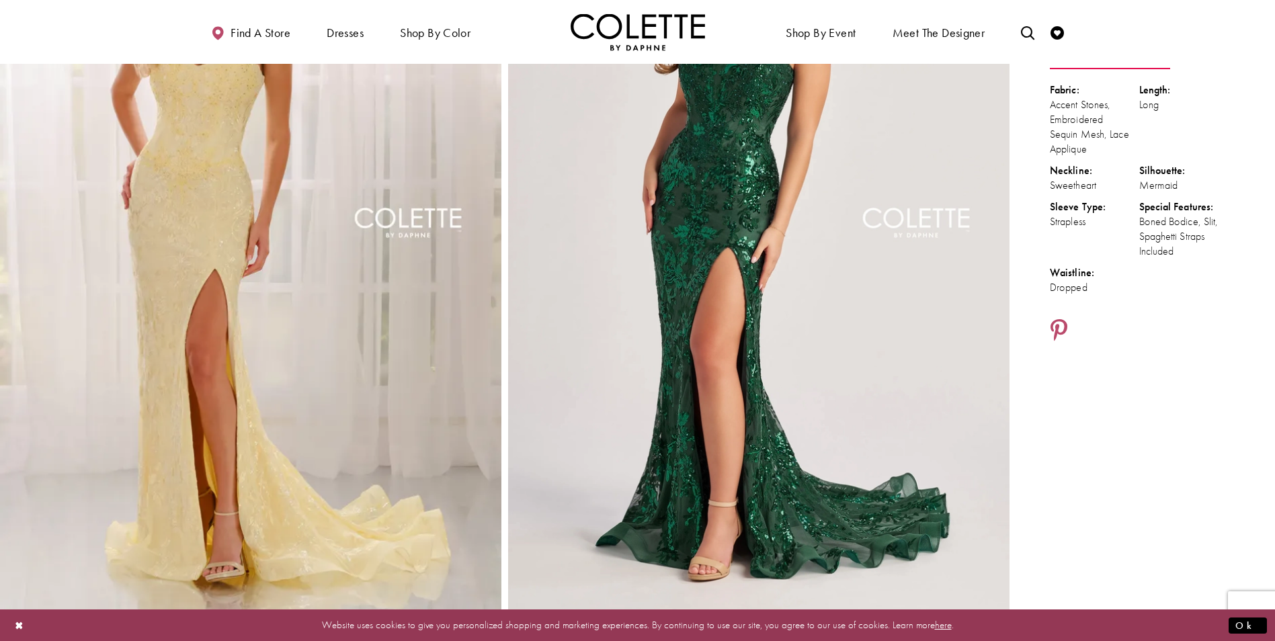
click at [237, 209] on img "Full size Style CL8440 Colette by Daphne #0 Yellow frontface vertical picture" at bounding box center [250, 238] width 501 height 752
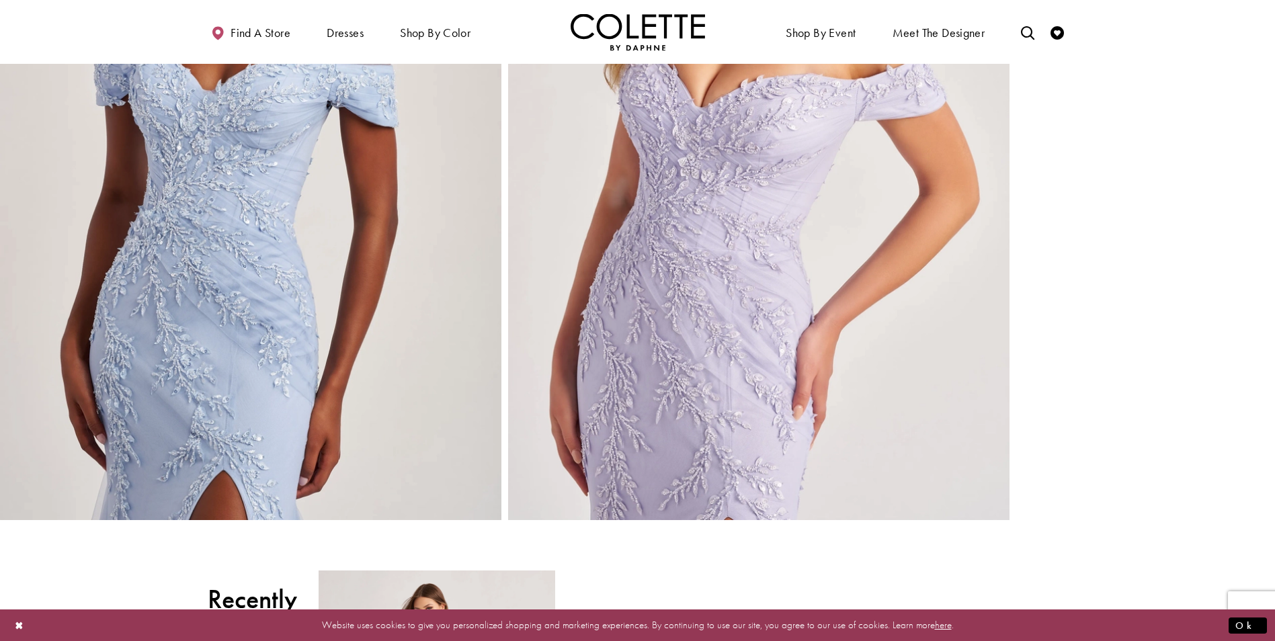
scroll to position [2756, 0]
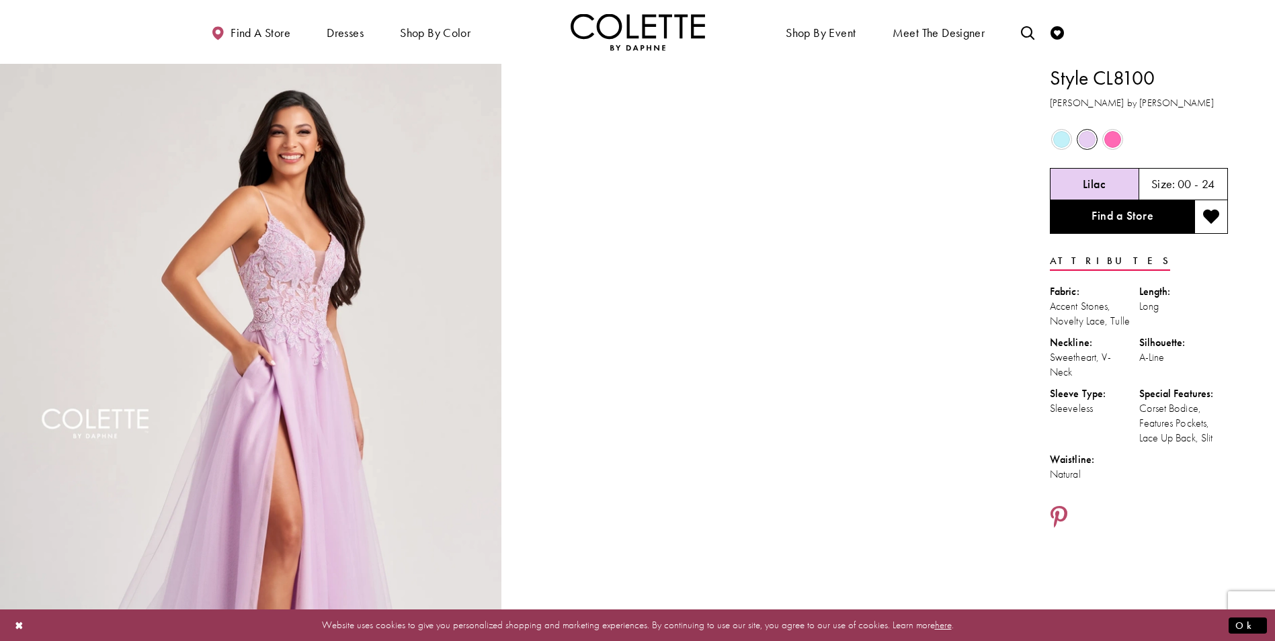
click at [1058, 147] on span "Product color controls state depends on size chosen" at bounding box center [1061, 139] width 17 height 17
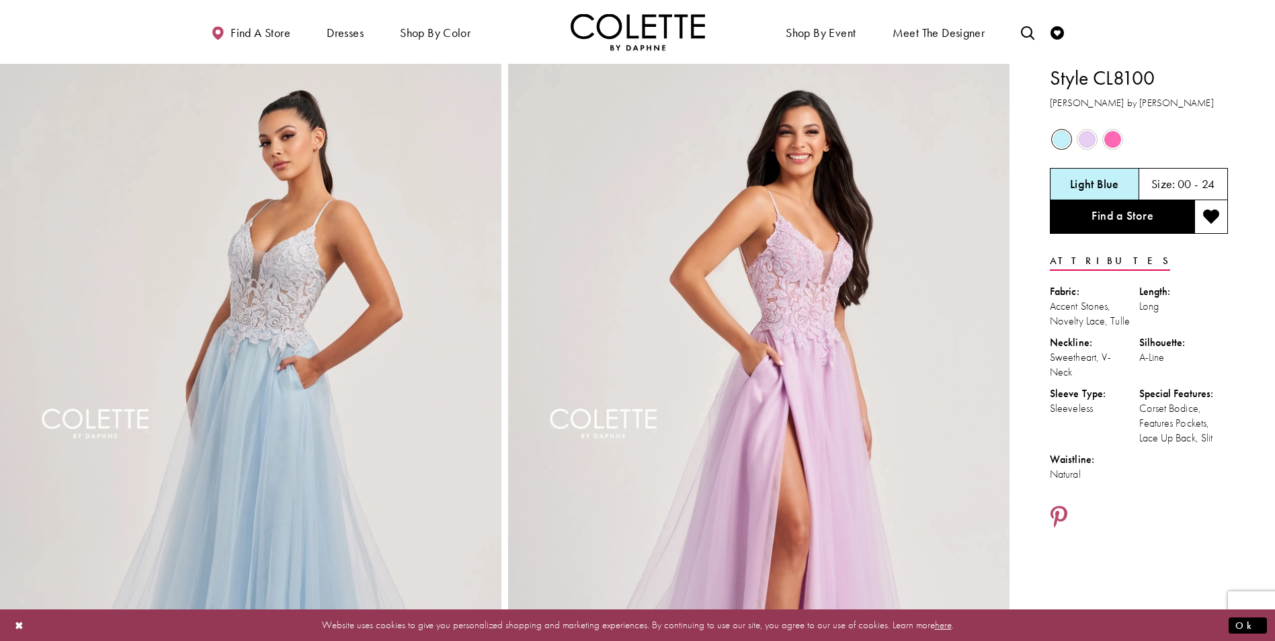
click at [1116, 138] on span "Product color controls state depends on size chosen" at bounding box center [1112, 139] width 17 height 17
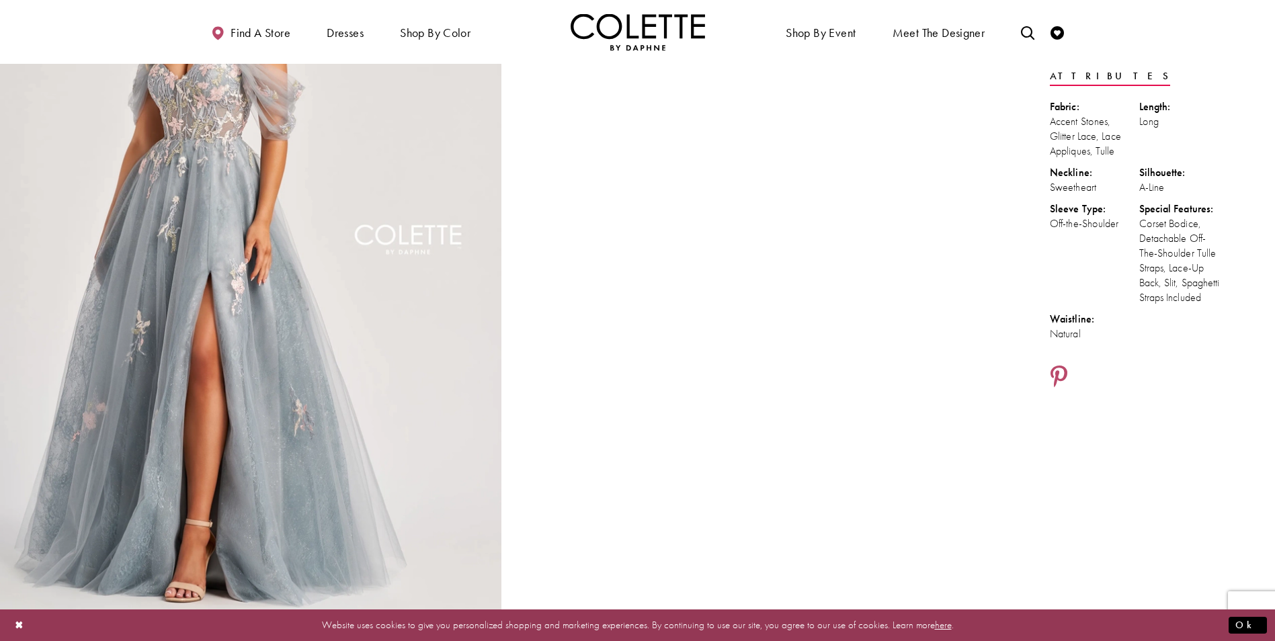
scroll to position [202, 0]
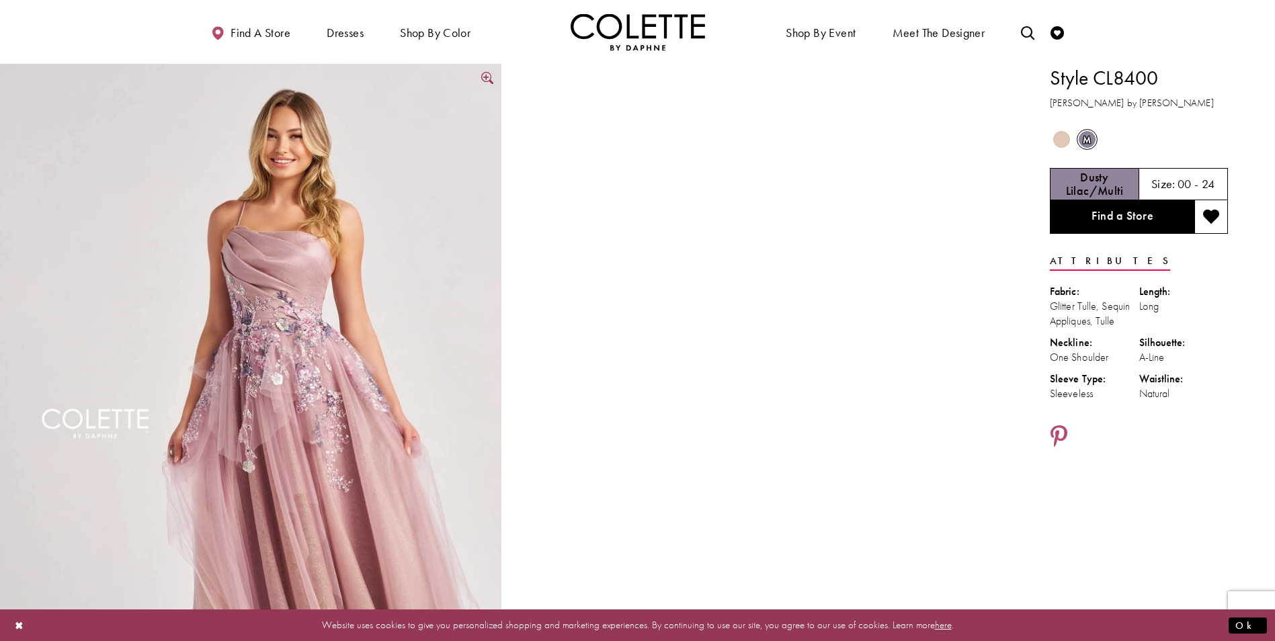
click at [296, 338] on img "Full size Style CL8400 Colette by Daphne #0 default Dusty Lilac/Multi frontface…" at bounding box center [250, 440] width 501 height 752
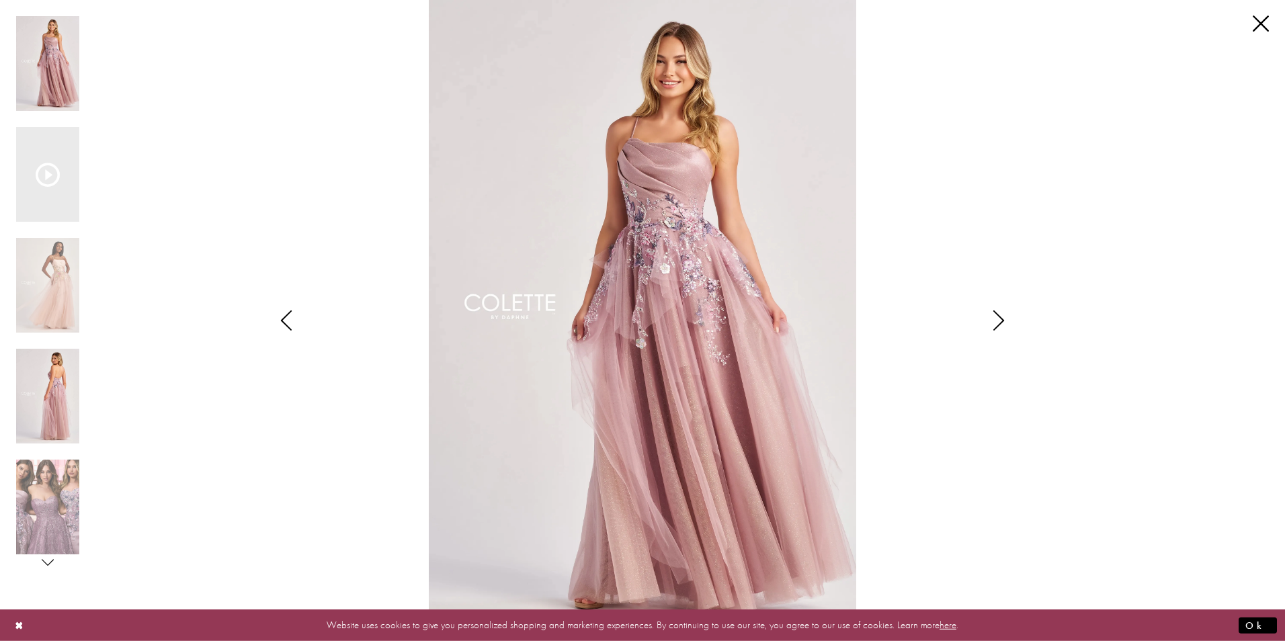
click at [60, 409] on img "Scroll List" at bounding box center [47, 396] width 63 height 95
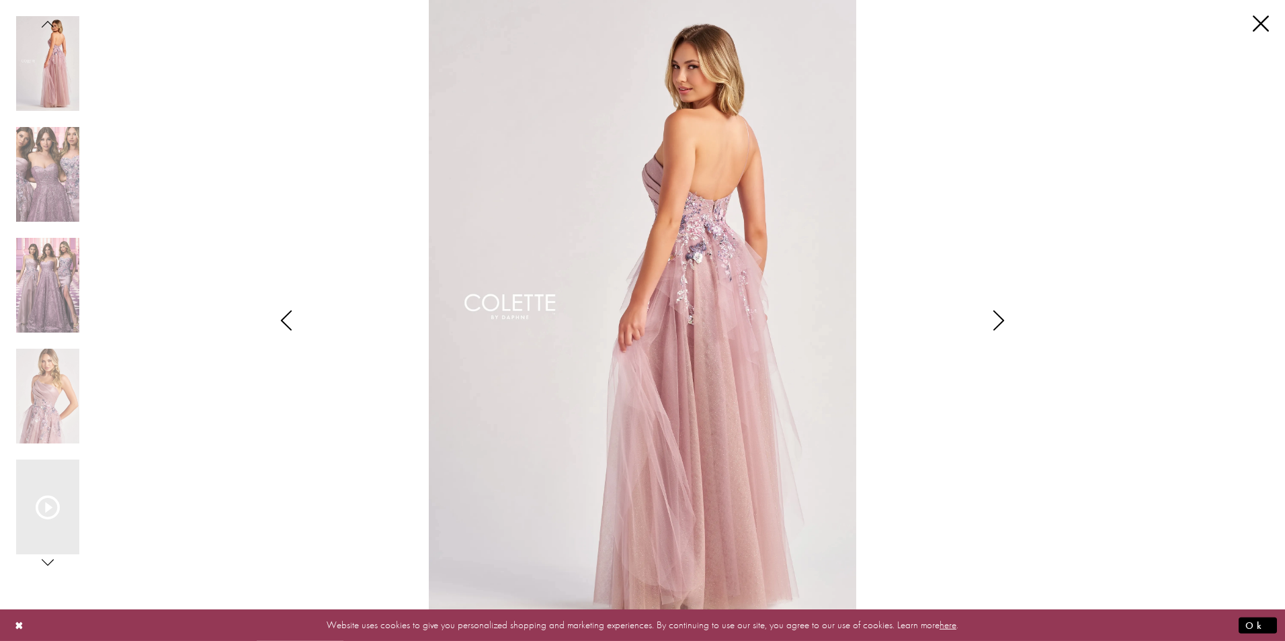
click at [711, 216] on img "Scroll List" at bounding box center [643, 320] width 680 height 641
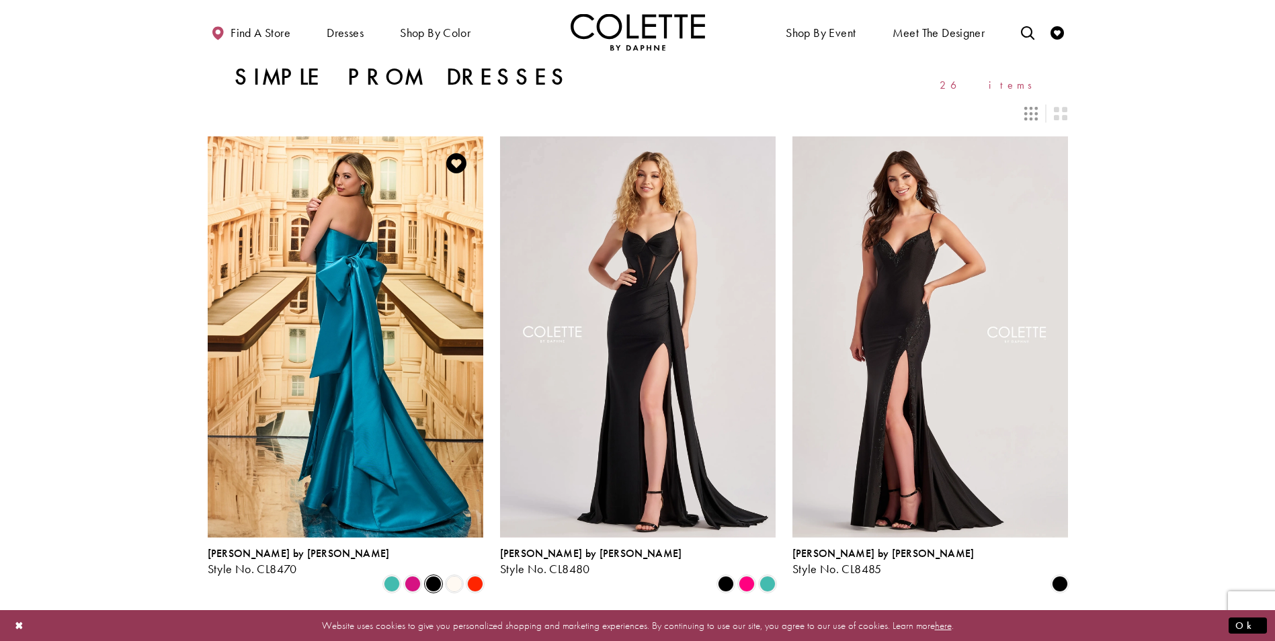
click at [434, 576] on span "Product List" at bounding box center [433, 584] width 16 height 16
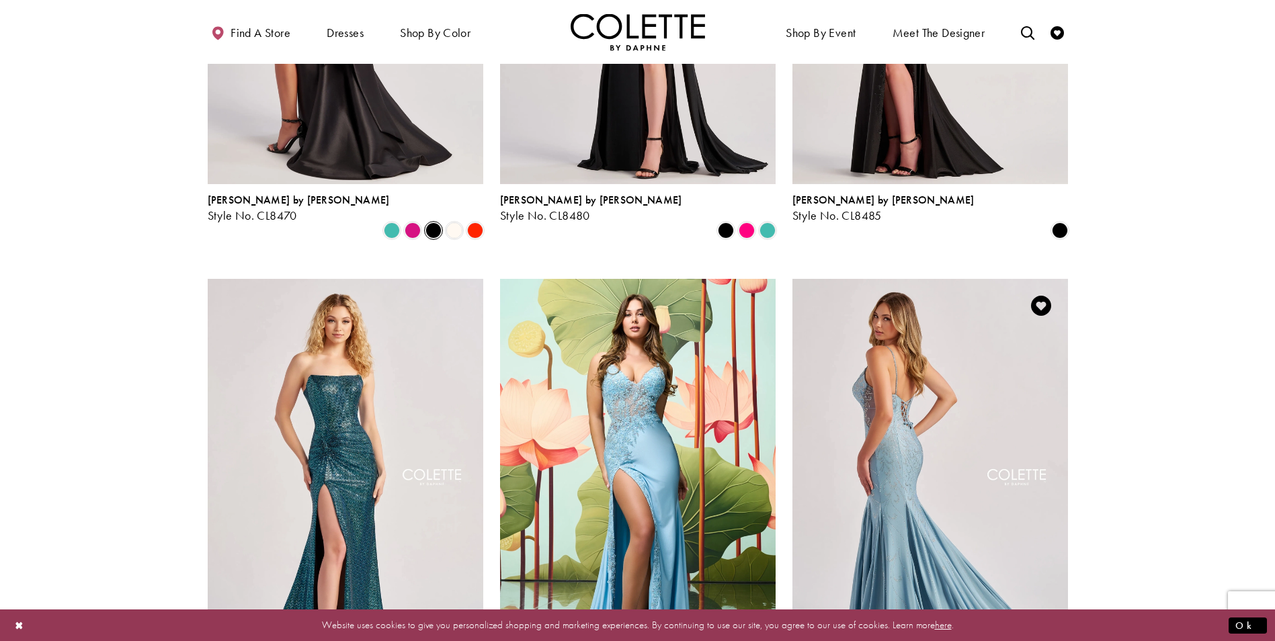
scroll to position [538, 0]
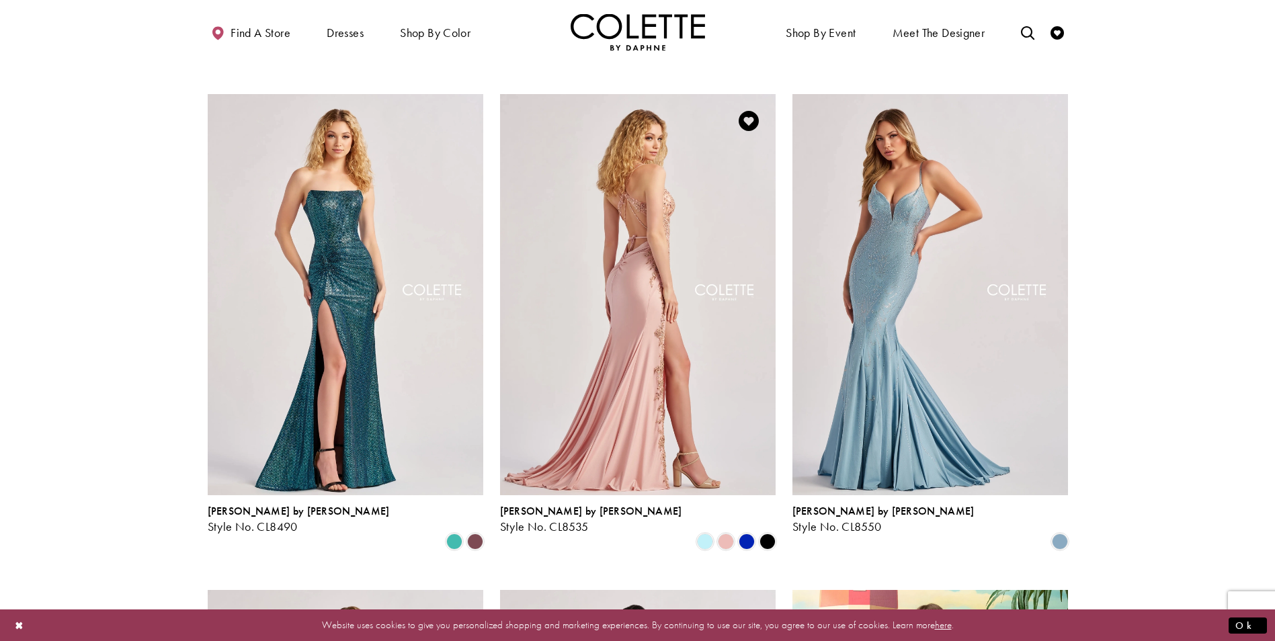
drag, startPoint x: 907, startPoint y: 432, endPoint x: 618, endPoint y: 398, distance: 291.6
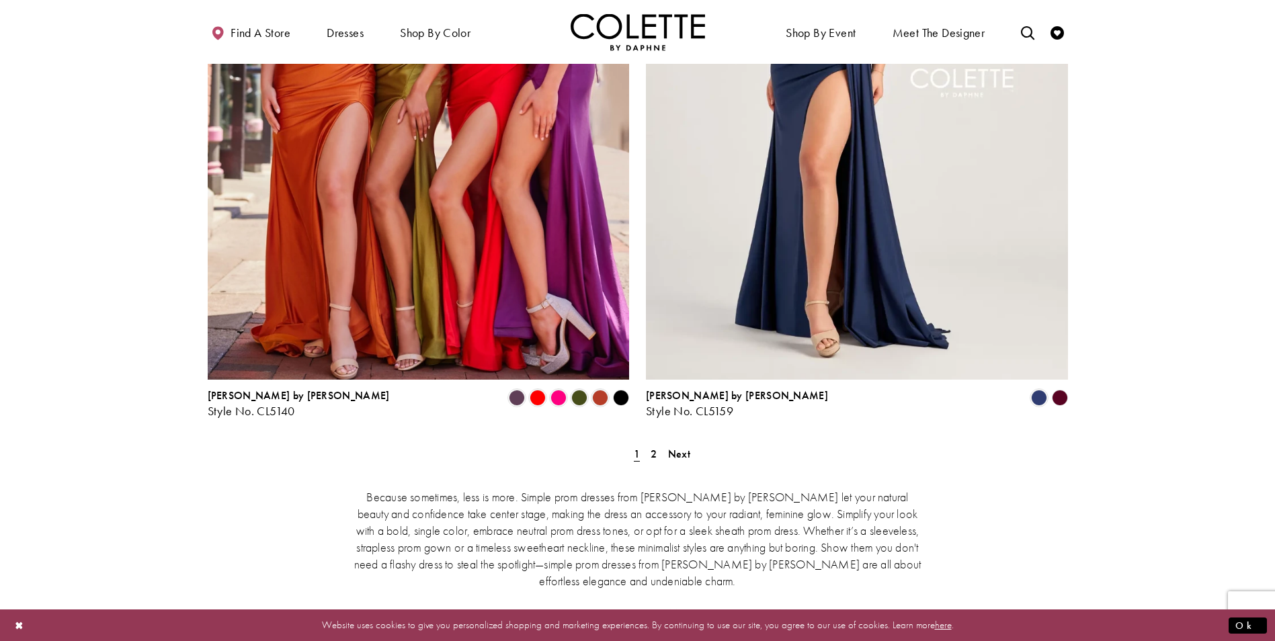
scroll to position [2689, 0]
